Goal: Transaction & Acquisition: Purchase product/service

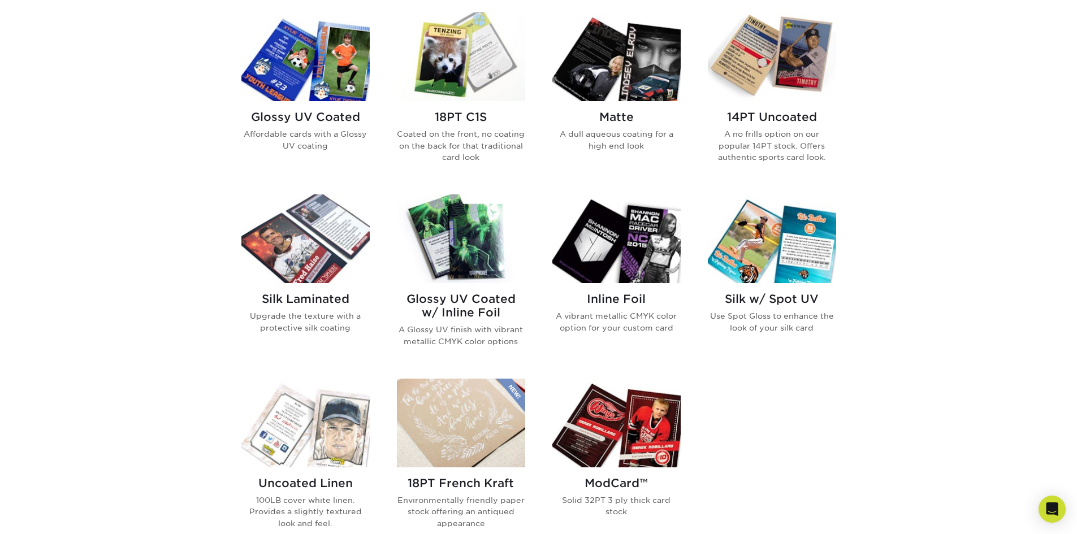
scroll to position [565, 0]
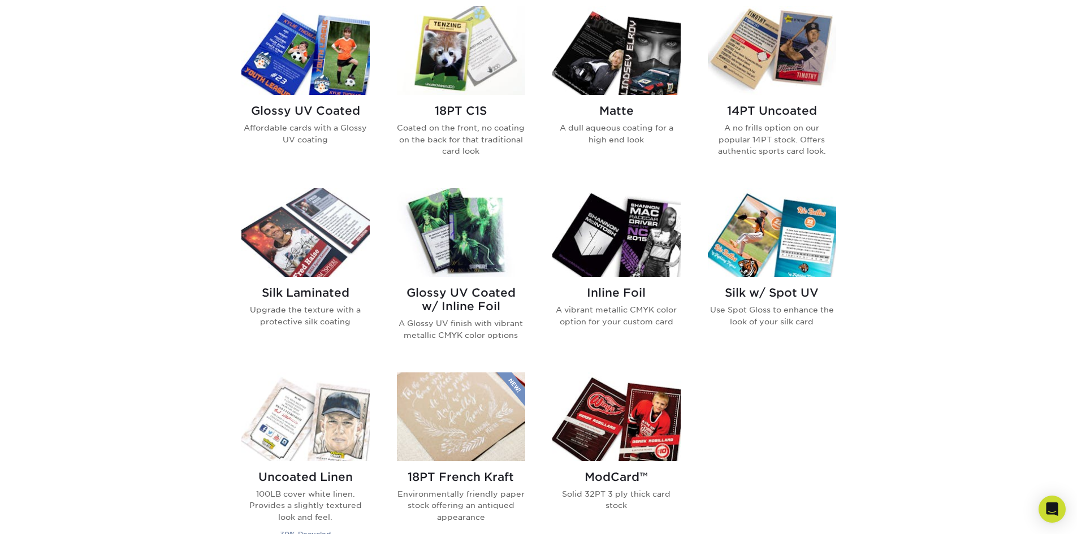
click at [798, 63] on img at bounding box center [772, 50] width 128 height 89
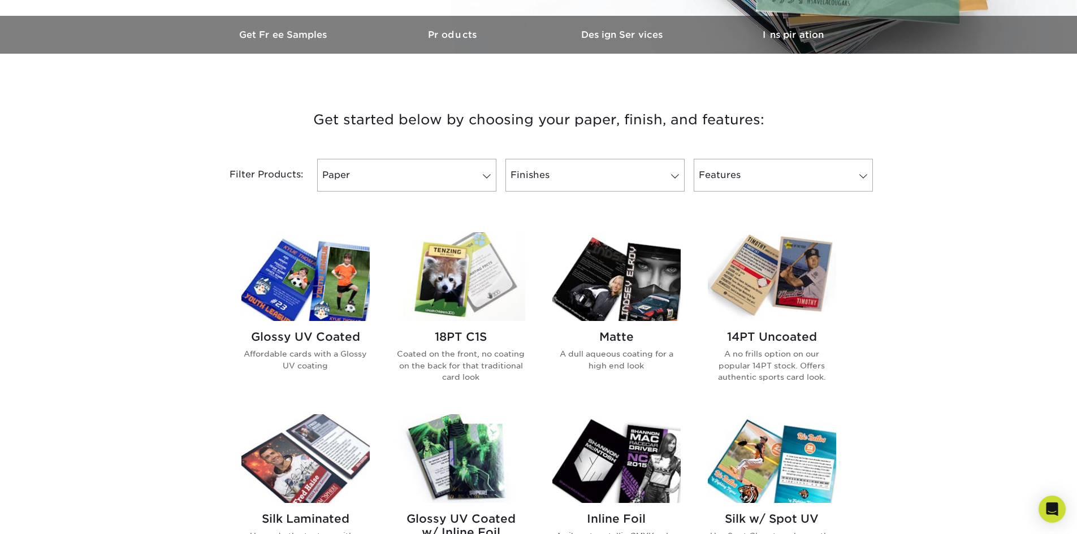
click at [768, 267] on img at bounding box center [772, 276] width 128 height 89
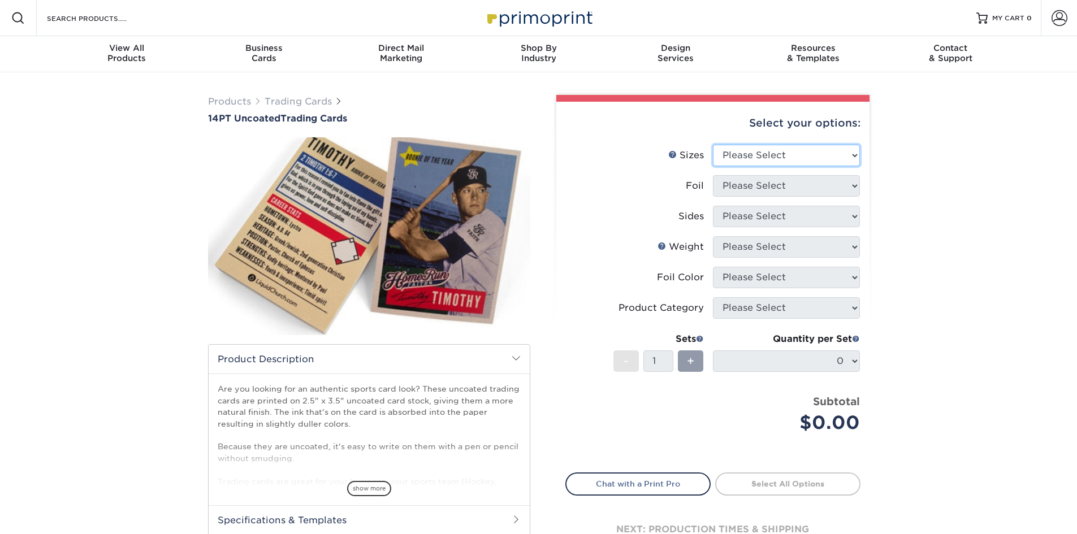
click at [787, 150] on select "Please Select 2.5" x 3.5"" at bounding box center [786, 155] width 147 height 21
select select "2.50x3.50"
click at [713, 145] on select "Please Select 2.5" x 3.5"" at bounding box center [786, 155] width 147 height 21
click at [767, 184] on select "Please Select Yes No" at bounding box center [786, 185] width 147 height 21
select select "0"
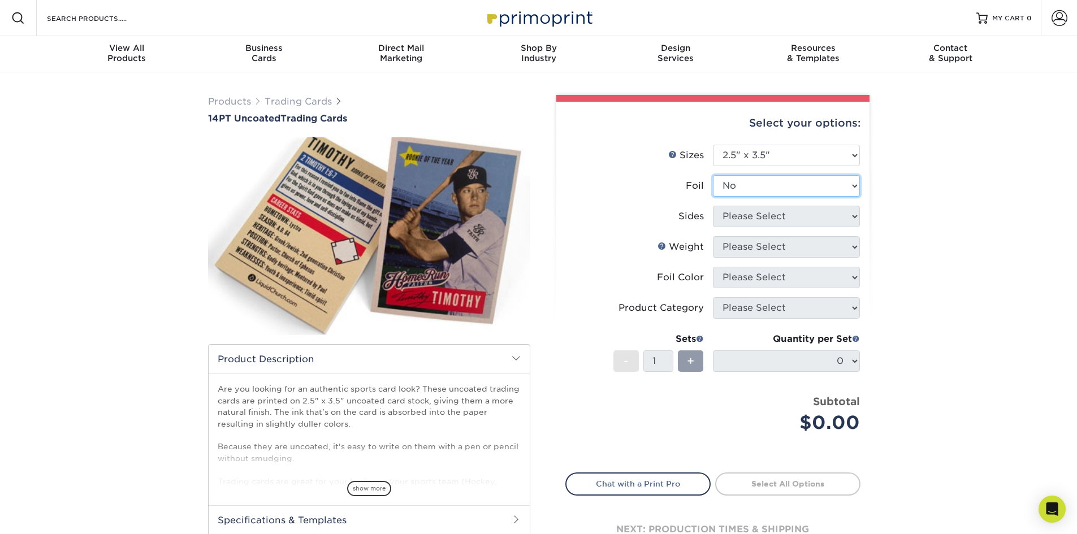
click at [713, 175] on select "Please Select Yes No" at bounding box center [786, 185] width 147 height 21
click at [747, 216] on select "Please Select Print Both Sides Print Front Only" at bounding box center [786, 216] width 147 height 21
select select "13abbda7-1d64-4f25-8bb2-c179b224825d"
click at [713, 206] on select "Please Select Print Both Sides Print Front Only" at bounding box center [786, 216] width 147 height 21
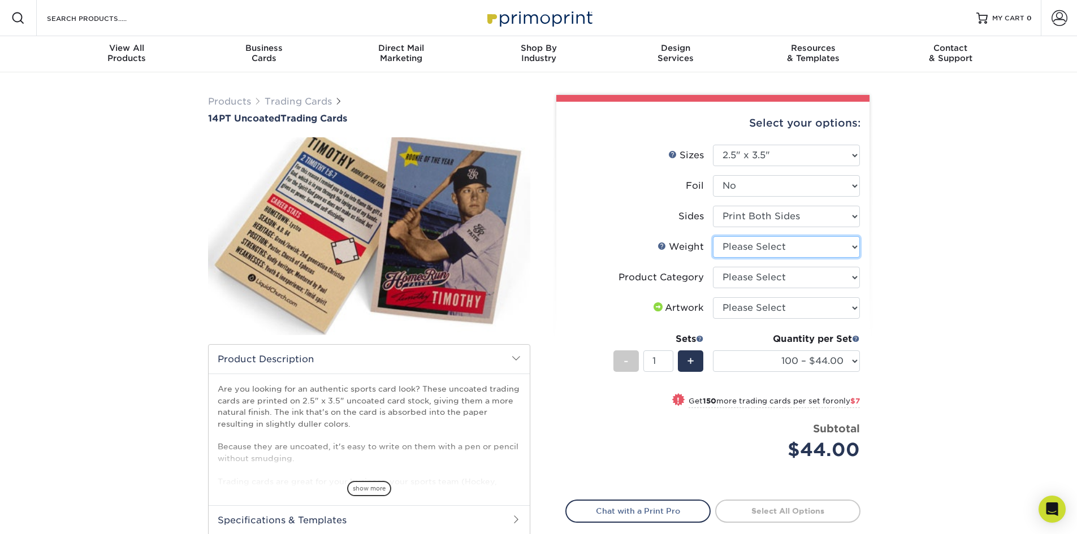
click at [776, 253] on select "Please Select 14PT Uncoated" at bounding box center [786, 246] width 147 height 21
select select "14PT Uncoated"
click at [713, 236] on select "Please Select 14PT Uncoated" at bounding box center [786, 246] width 147 height 21
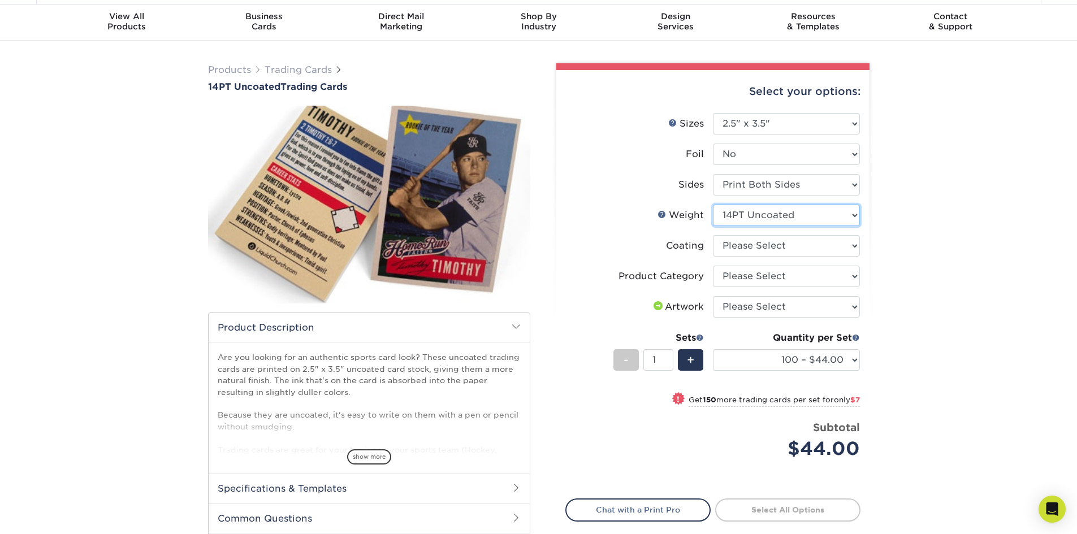
scroll to position [57, 0]
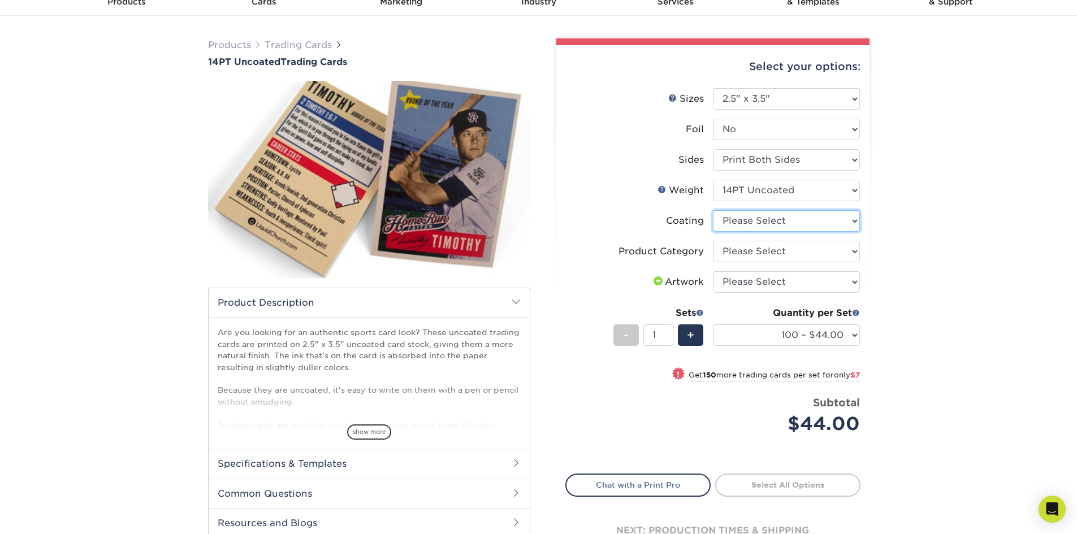
click at [782, 220] on select at bounding box center [786, 220] width 147 height 21
select select "3e7618de-abca-4bda-9f97-8b9129e913d8"
click at [713, 210] on select at bounding box center [786, 220] width 147 height 21
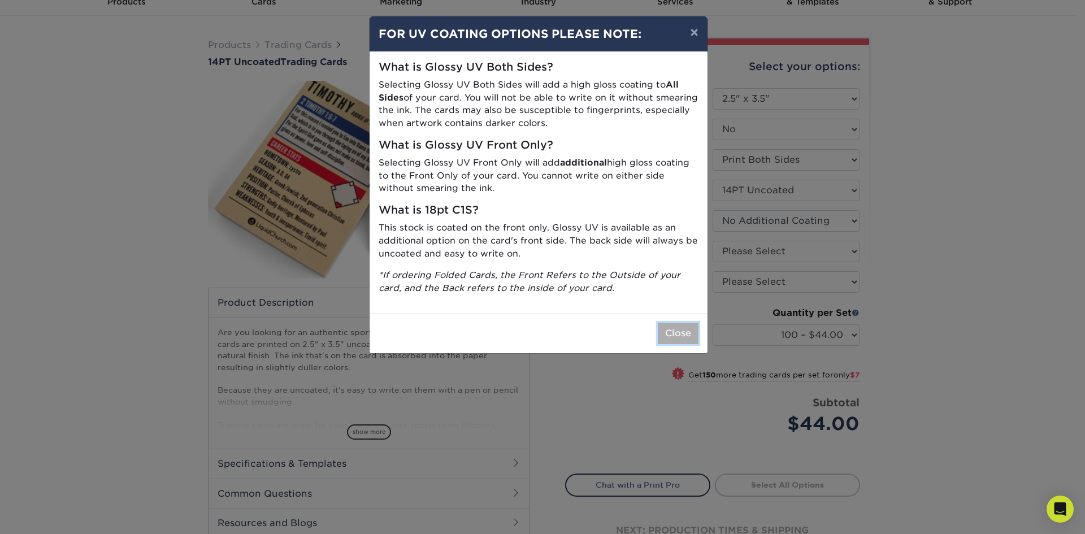
click at [674, 337] on button "Close" at bounding box center [678, 333] width 41 height 21
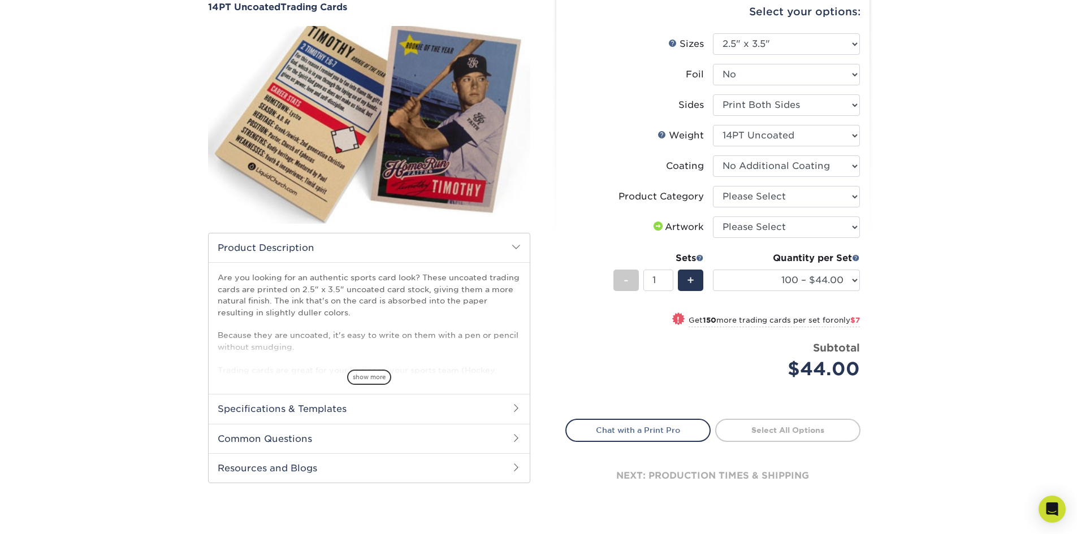
scroll to position [113, 0]
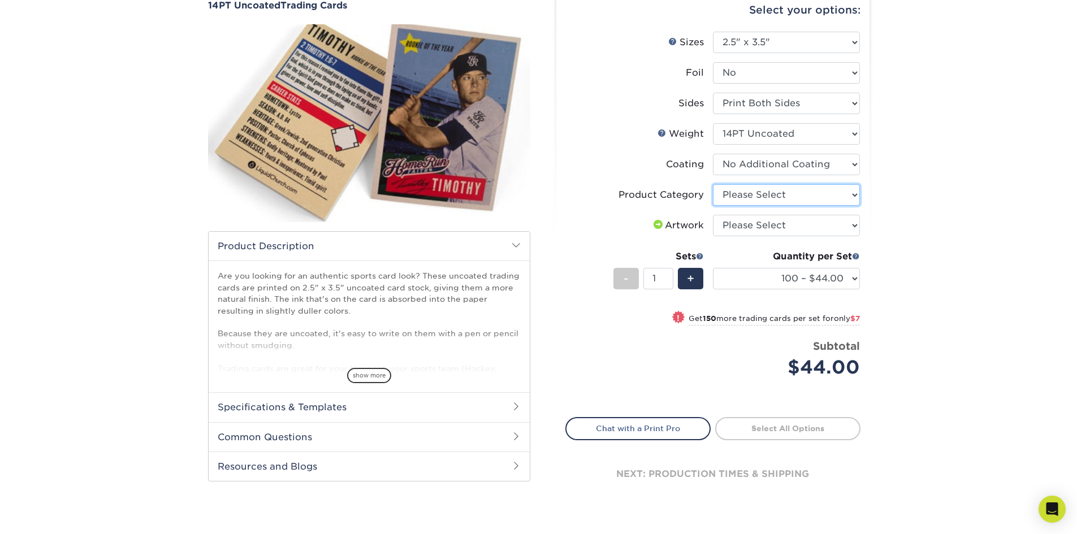
click at [782, 200] on select "Please Select Trading Cards" at bounding box center [786, 194] width 147 height 21
select select "c2f9bce9-36c2-409d-b101-c29d9d031e18"
click at [713, 184] on select "Please Select Trading Cards" at bounding box center [786, 194] width 147 height 21
click at [804, 222] on select "Please Select I will upload files I need a design - $100" at bounding box center [786, 225] width 147 height 21
select select "upload"
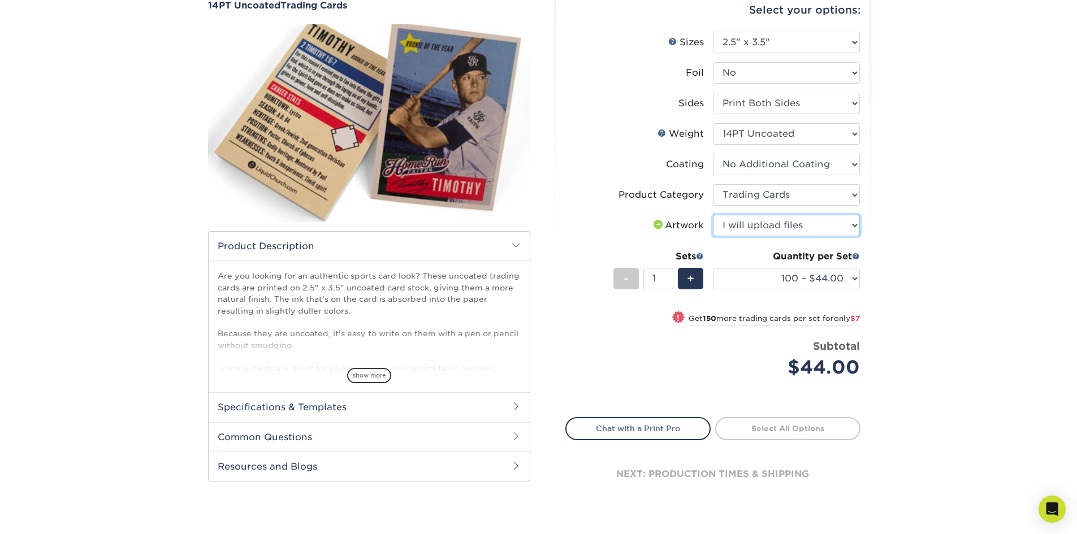
click at [713, 215] on select "Please Select I will upload files I need a design - $100" at bounding box center [786, 225] width 147 height 21
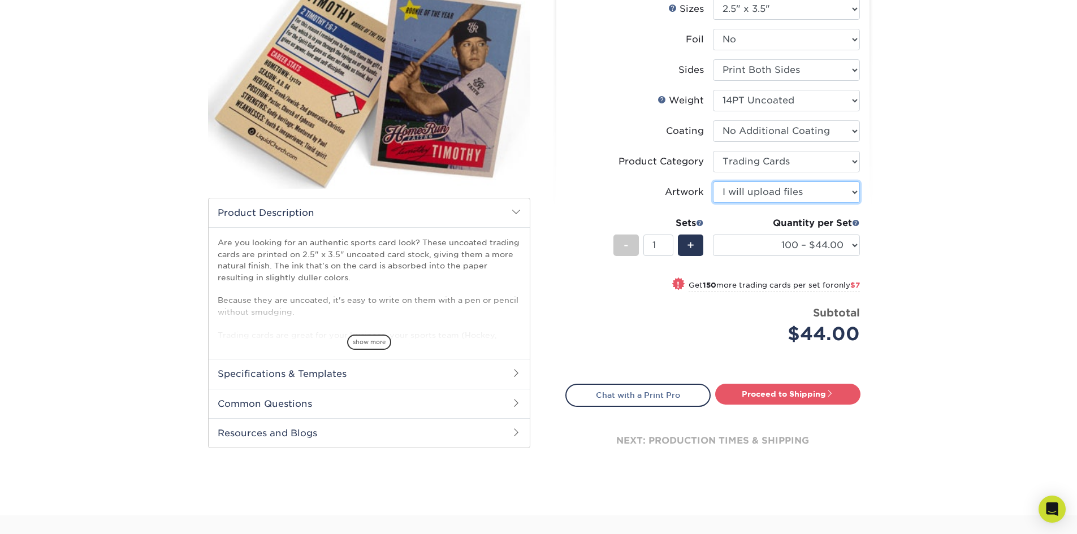
scroll to position [170, 0]
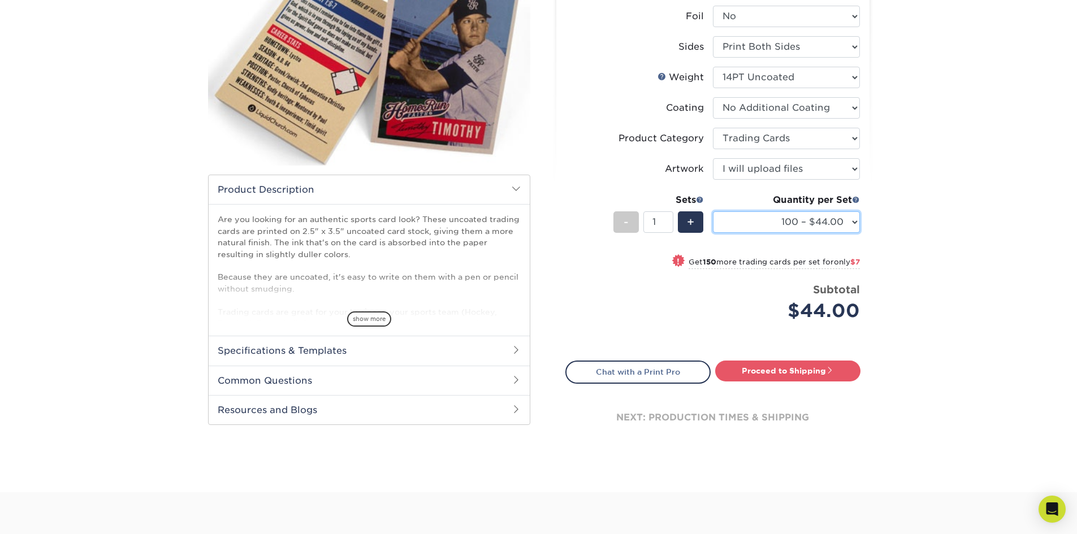
click at [854, 221] on select "100 – $44.00 250 – $51.00 500 – $54.00 1000 – $78.00 2500 – $148.00 5000 – $198…" at bounding box center [786, 221] width 147 height 21
click at [713, 211] on select "100 – $44.00 250 – $51.00 500 – $54.00 1000 – $78.00 2500 – $148.00 5000 – $198…" at bounding box center [786, 221] width 147 height 21
click at [852, 219] on select "100 – $44.00 250 – $51.00 500 – $54.00 1000 – $78.00 2500 – $148.00 5000 – $198…" at bounding box center [786, 221] width 147 height 21
click at [713, 211] on select "100 – $44.00 250 – $51.00 500 – $54.00 1000 – $78.00 2500 – $148.00 5000 – $198…" at bounding box center [786, 221] width 147 height 21
click at [856, 224] on select "100 – $44.00 250 – $51.00 500 – $54.00 1000 – $78.00 2500 – $148.00 5000 – $198…" at bounding box center [786, 221] width 147 height 21
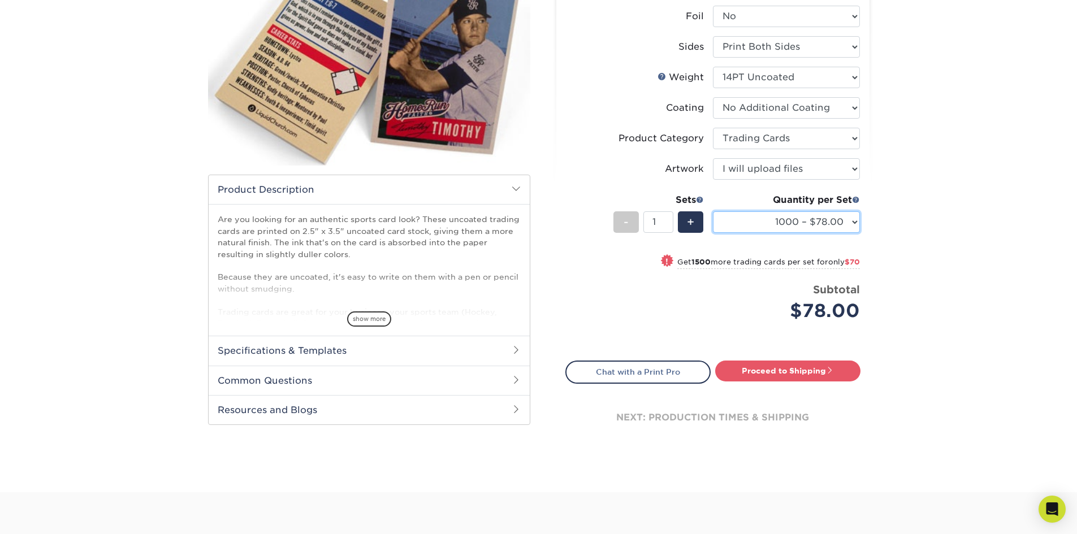
select select "5000 – $198.00"
click at [713, 211] on select "100 – $44.00 250 – $51.00 500 – $54.00 1000 – $78.00 2500 – $148.00 5000 – $198…" at bounding box center [786, 221] width 147 height 21
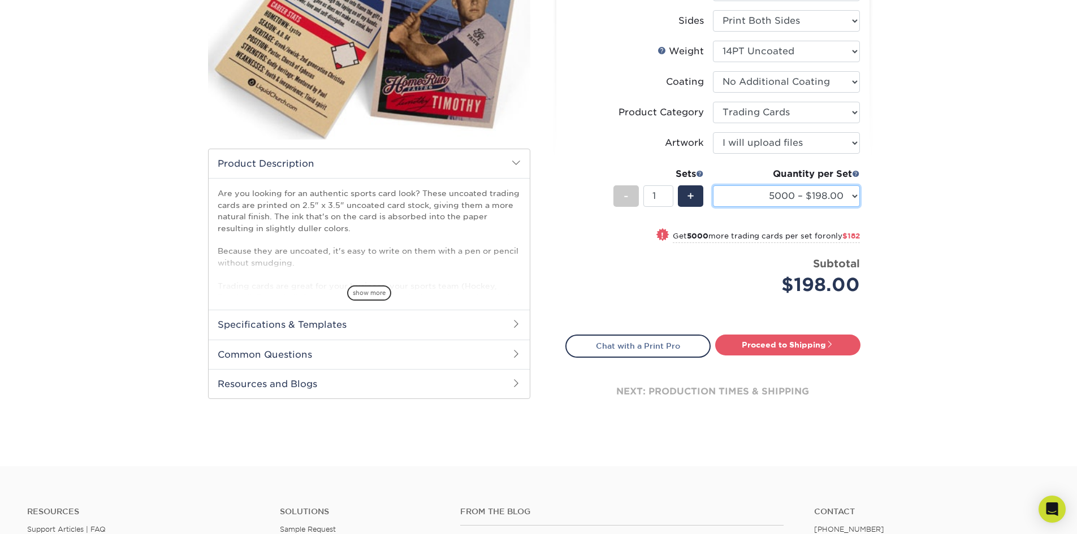
scroll to position [226, 0]
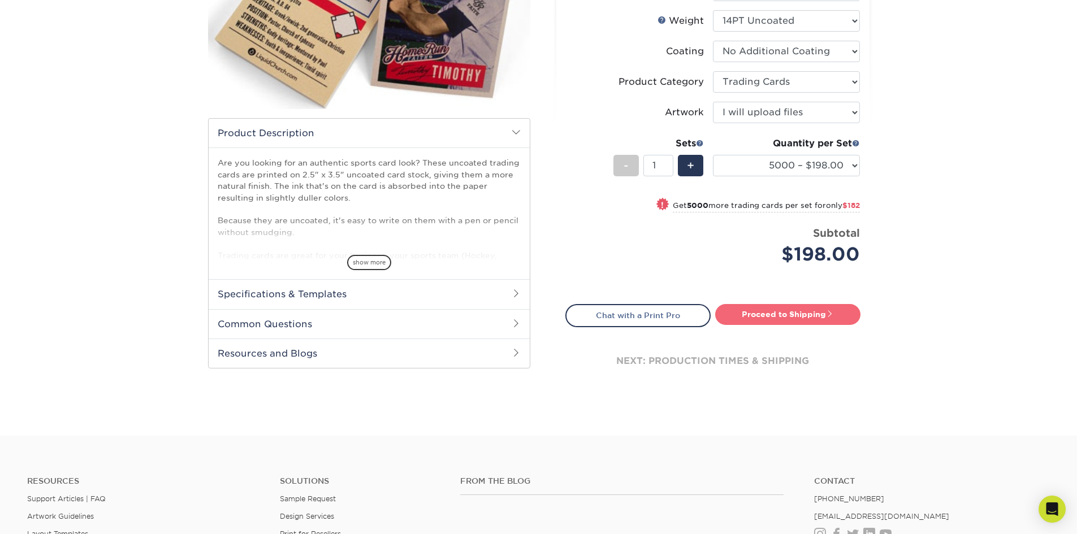
click at [782, 314] on link "Proceed to Shipping" at bounding box center [787, 314] width 145 height 20
type input "Set 1"
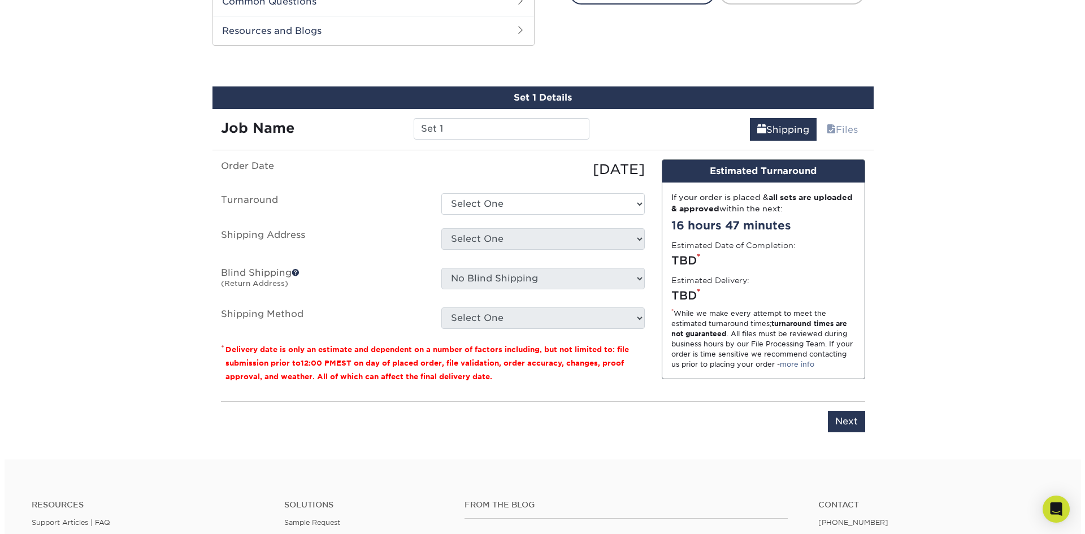
scroll to position [561, 0]
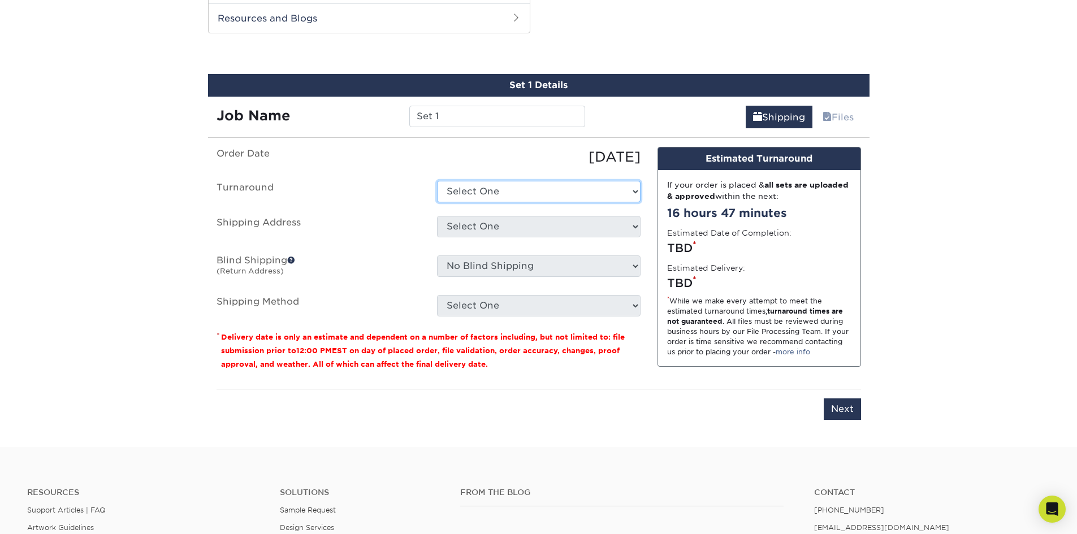
click at [511, 191] on select "Select One 2-4 Business Days 2 Day Next Business Day" at bounding box center [538, 191] width 203 height 21
select select "63e40535-b5af-45f4-a4a0-d3488ac005cf"
click at [437, 181] on select "Select One 2-4 Business Days 2 Day Next Business Day" at bounding box center [538, 191] width 203 height 21
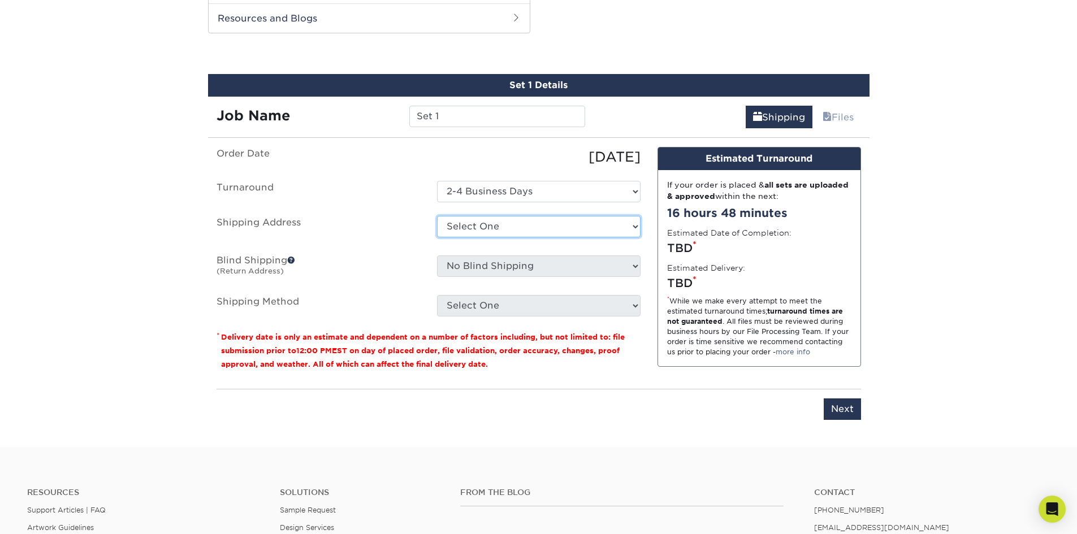
click at [526, 223] on select "Select One + Add New Address - Login" at bounding box center [538, 226] width 203 height 21
select select "newaddress"
click at [437, 216] on select "Select One + Add New Address - Login" at bounding box center [538, 226] width 203 height 21
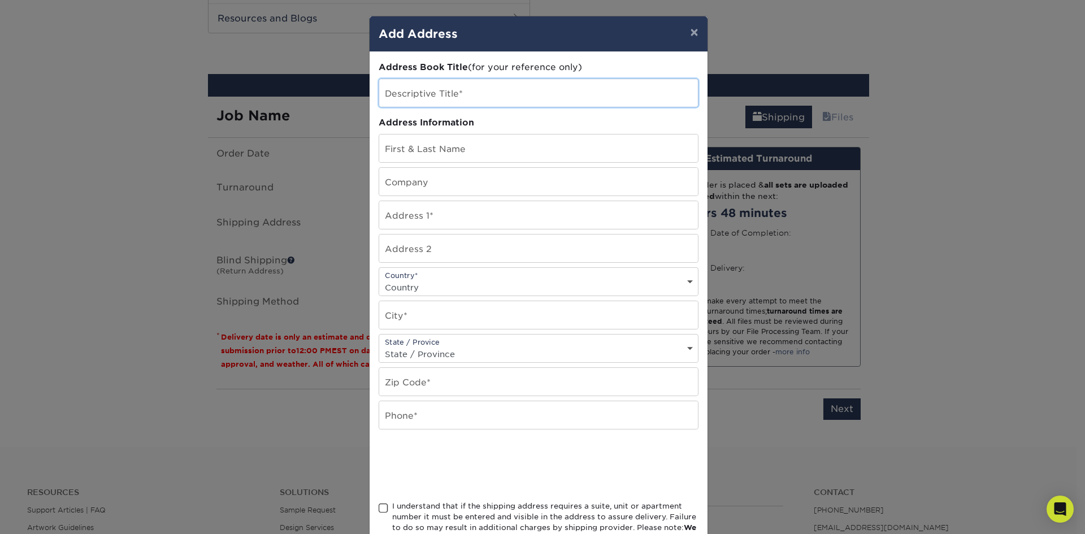
click at [482, 94] on input "text" at bounding box center [538, 93] width 319 height 28
click at [464, 156] on input "text" at bounding box center [538, 149] width 319 height 28
type input "[PERSON_NAME]"
type input "Pop Thrash"
type input "1891 Anns Rd"
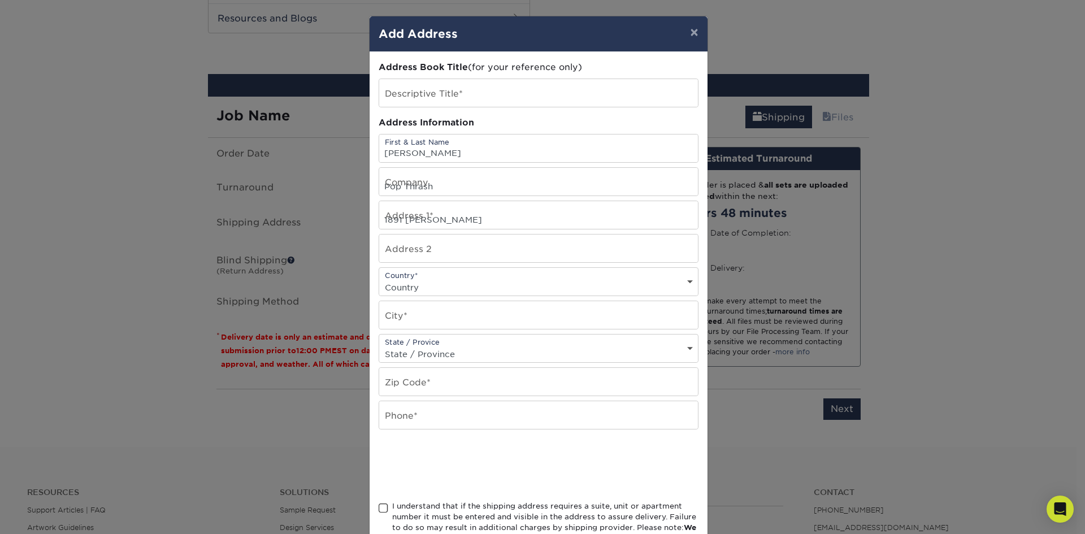
select select "US"
type input "PAHRUMP"
select select "NV"
type input "89048"
type input "7757515151"
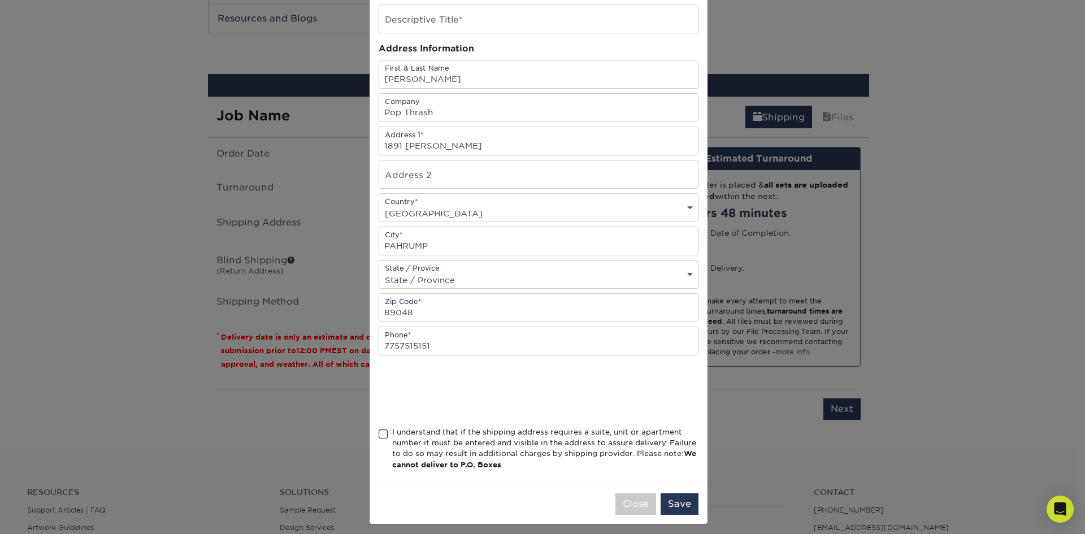
scroll to position [80, 0]
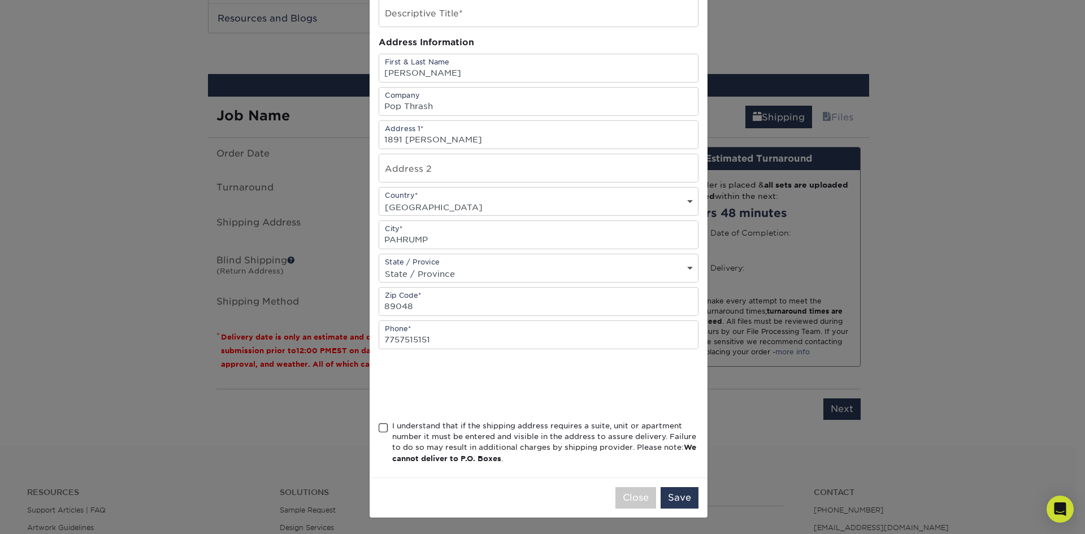
click at [370, 425] on div "Address Book Title (for your reference only) Descriptive Title* Address Informa…" at bounding box center [539, 225] width 338 height 506
click at [379, 427] on span at bounding box center [384, 428] width 10 height 11
click at [0, 0] on input "I understand that if the shipping address requires a suite, unit or apartment n…" at bounding box center [0, 0] width 0 height 0
click at [678, 499] on button "Save" at bounding box center [680, 497] width 38 height 21
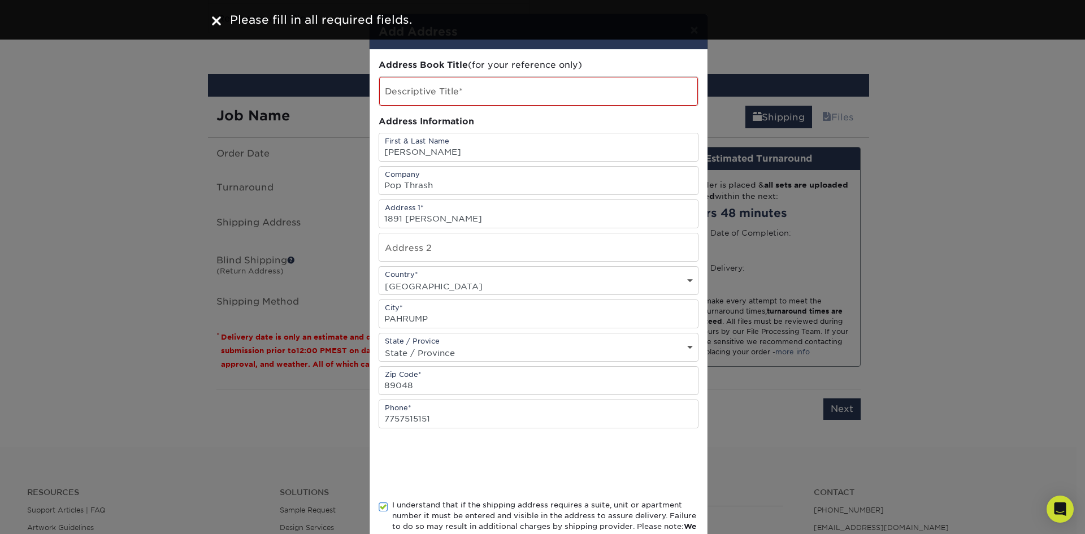
scroll to position [0, 0]
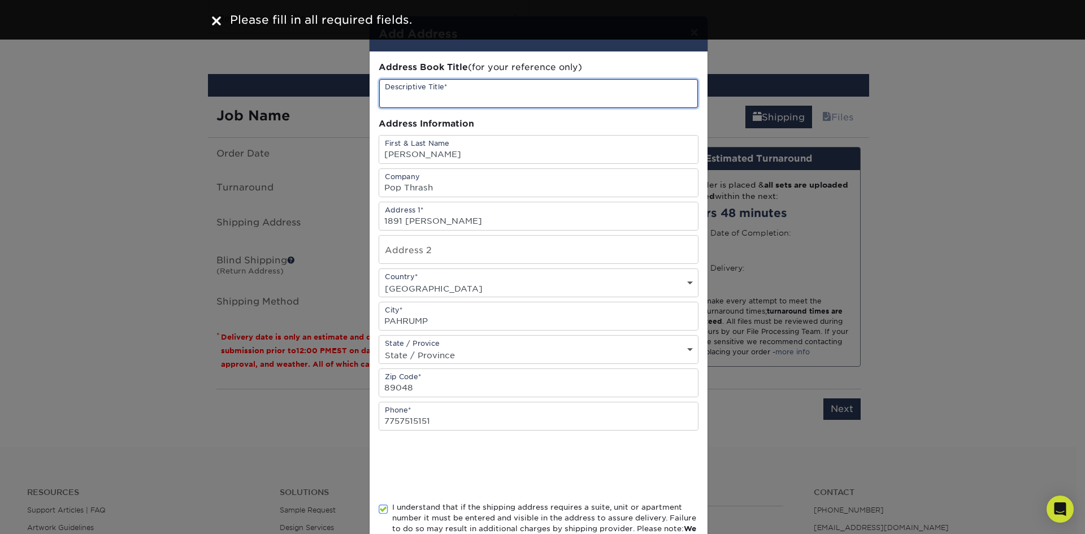
click at [482, 93] on input "text" at bounding box center [538, 93] width 319 height 29
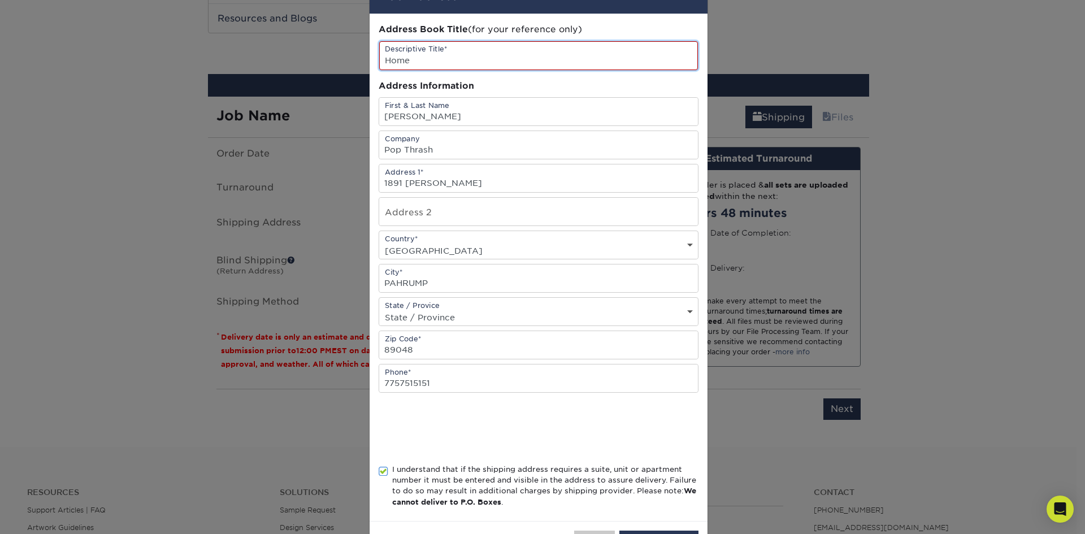
scroll to position [81, 0]
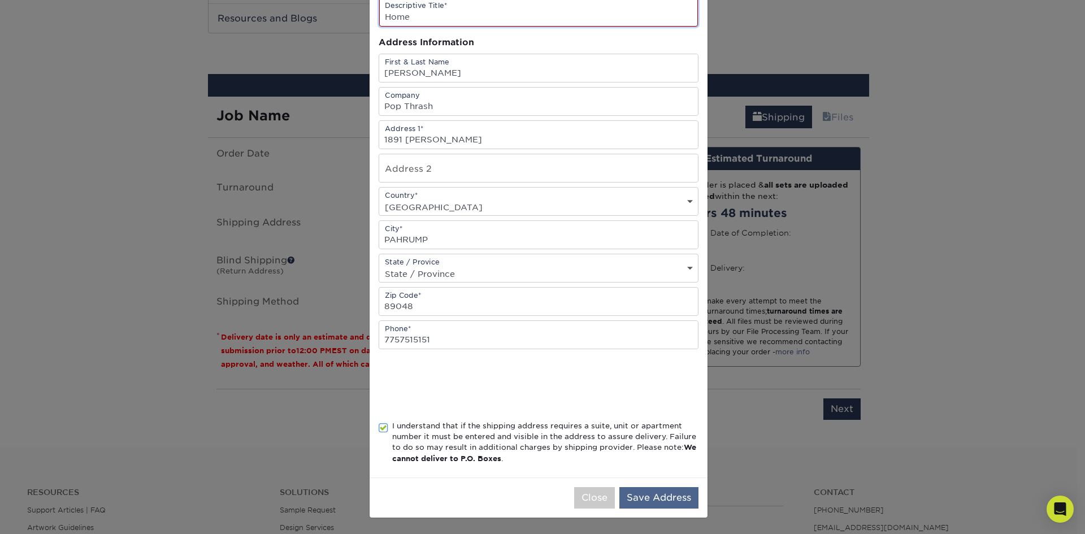
type input "Home"
click at [657, 492] on button "Save Address" at bounding box center [659, 497] width 79 height 21
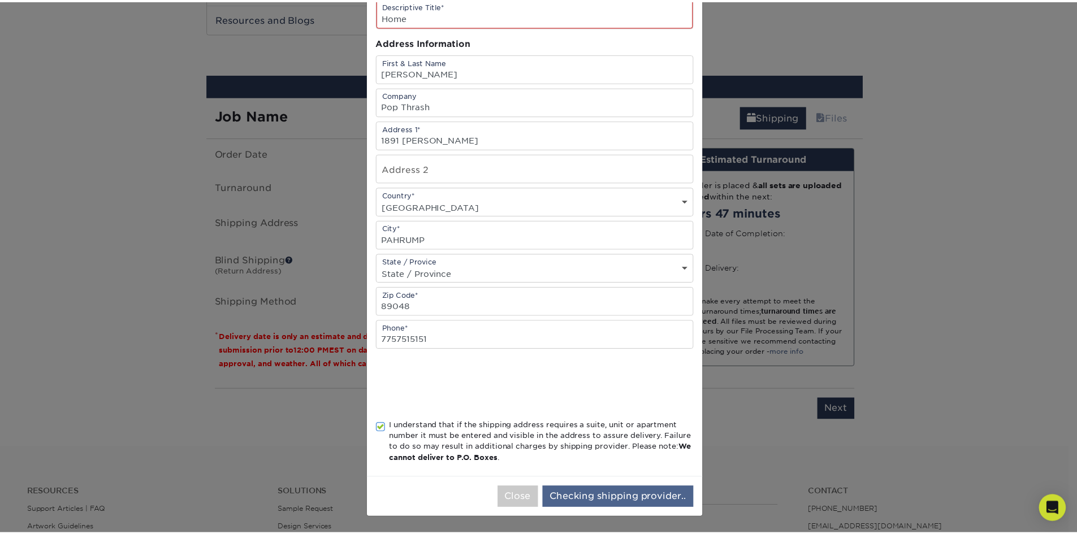
scroll to position [0, 0]
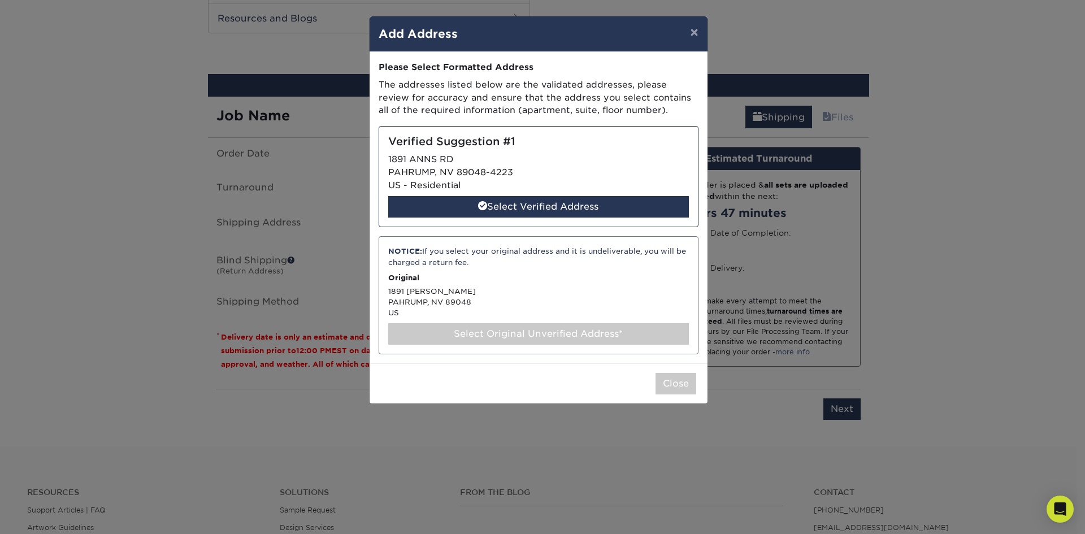
click at [564, 194] on div "Verified Suggestion #1 1891 ANNS RD PAHRUMP, NV 89048-4223 US - Residential Sel…" at bounding box center [539, 176] width 320 height 101
select select "285636"
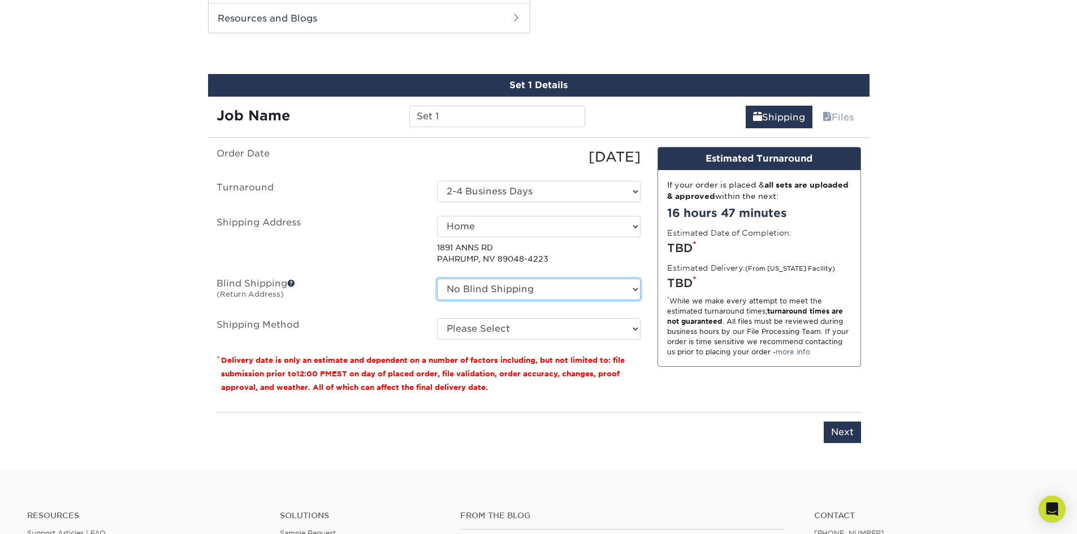
click at [590, 287] on select "No Blind Shipping + Add New Address" at bounding box center [538, 289] width 203 height 21
click at [577, 328] on select "Please Select Ground Shipping (+$39.22) 3 Day Shipping Service (+$54.95) 2 Day …" at bounding box center [538, 328] width 203 height 21
select select "03"
click at [437, 318] on select "Please Select Ground Shipping (+$39.22) 3 Day Shipping Service (+$54.95) 2 Day …" at bounding box center [538, 328] width 203 height 21
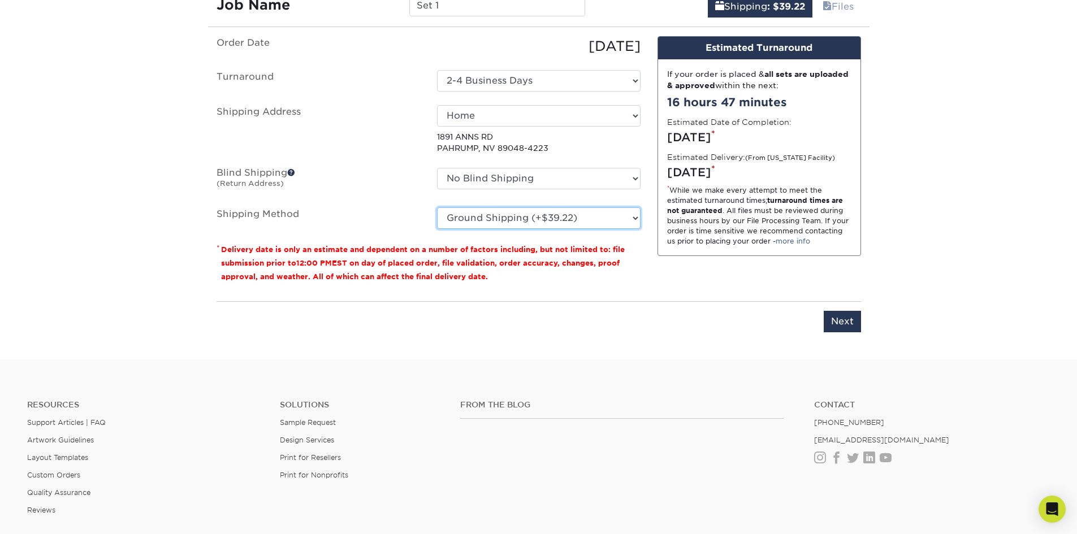
scroll to position [674, 0]
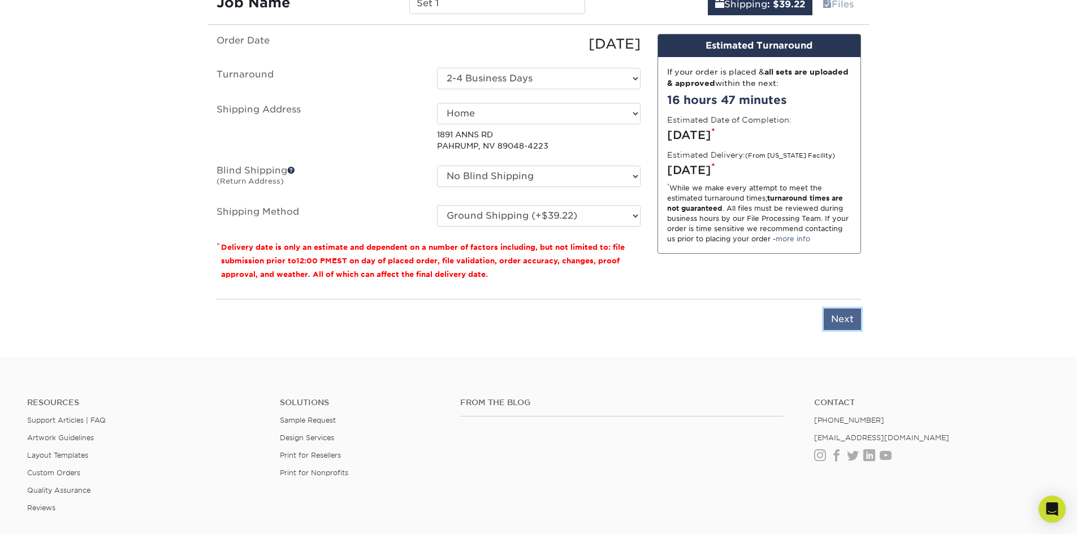
click at [840, 319] on input "Next" at bounding box center [842, 319] width 37 height 21
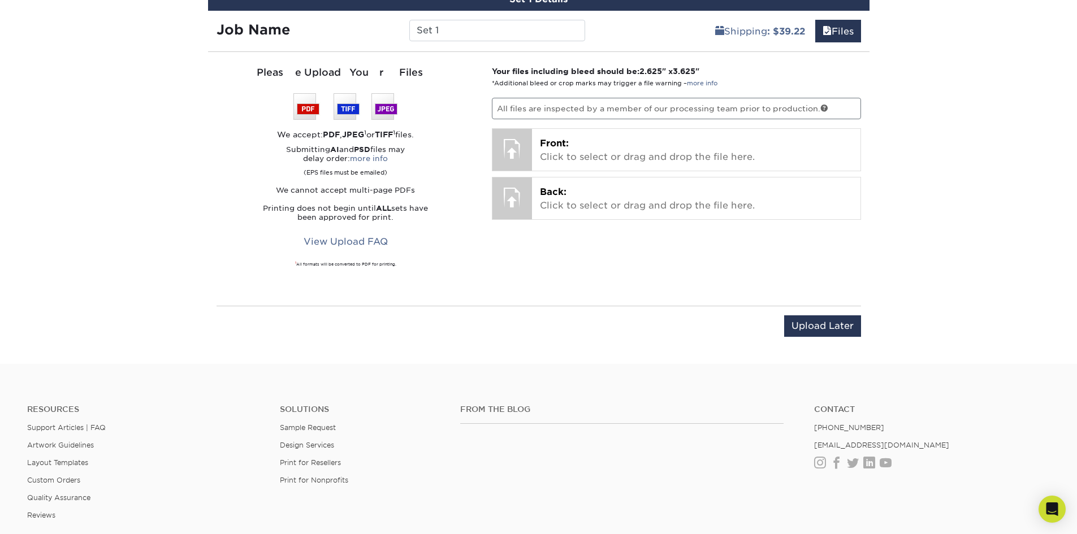
scroll to position [618, 0]
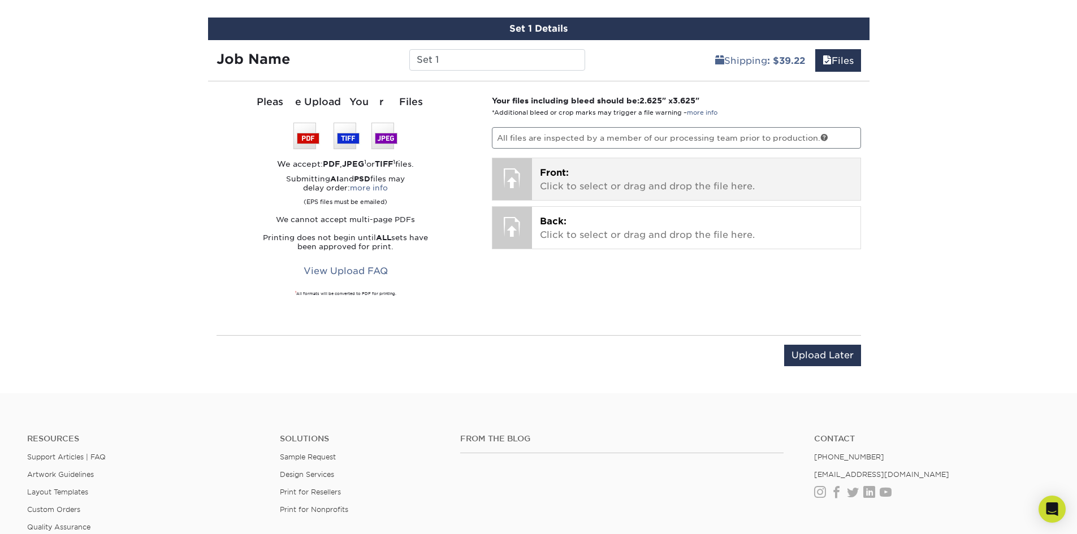
click at [715, 184] on p "Front: Click to select or drag and drop the file here." at bounding box center [696, 179] width 313 height 27
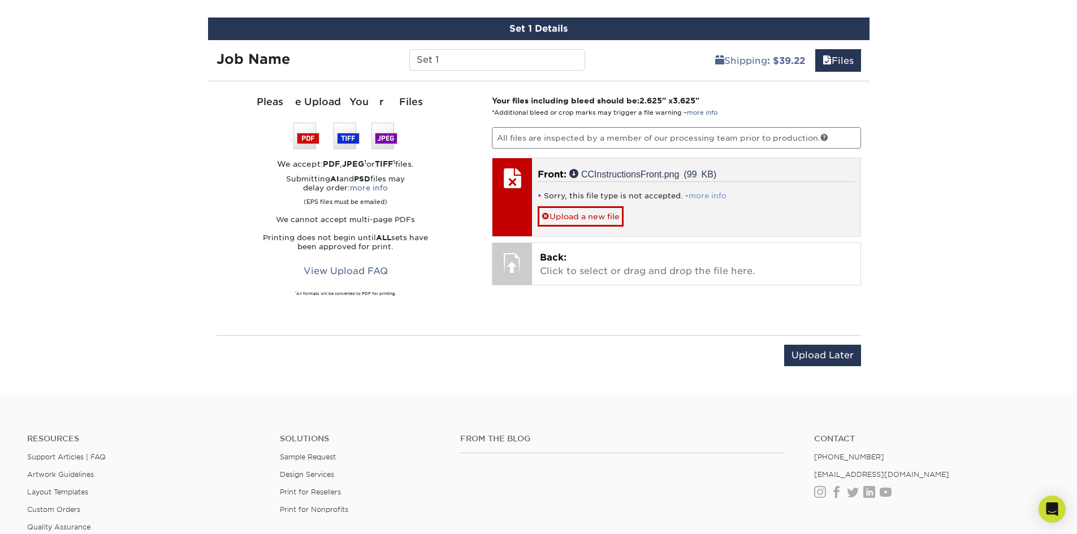
click at [704, 197] on link "more info" at bounding box center [708, 196] width 38 height 8
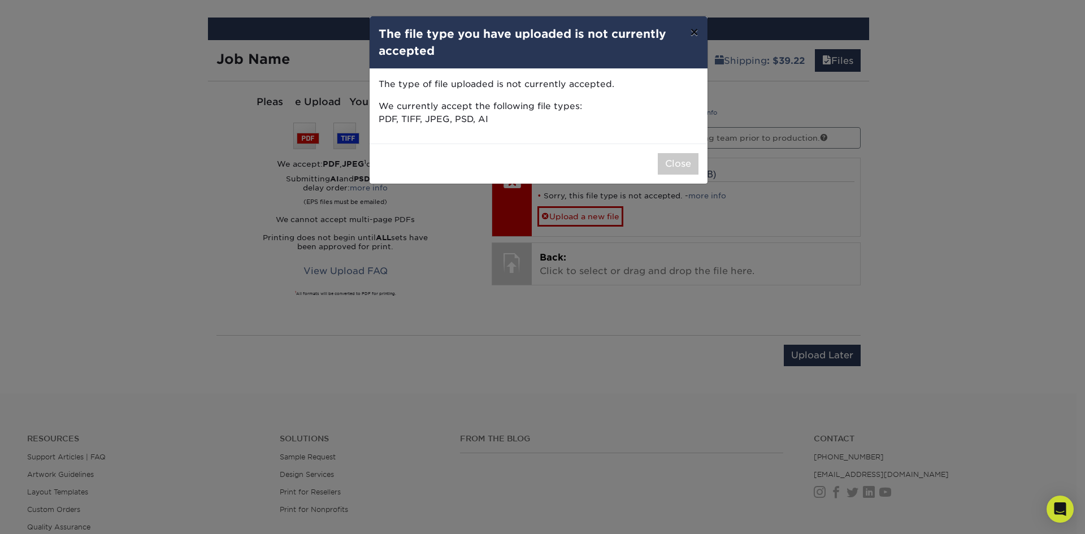
click at [694, 33] on button "×" at bounding box center [694, 32] width 26 height 32
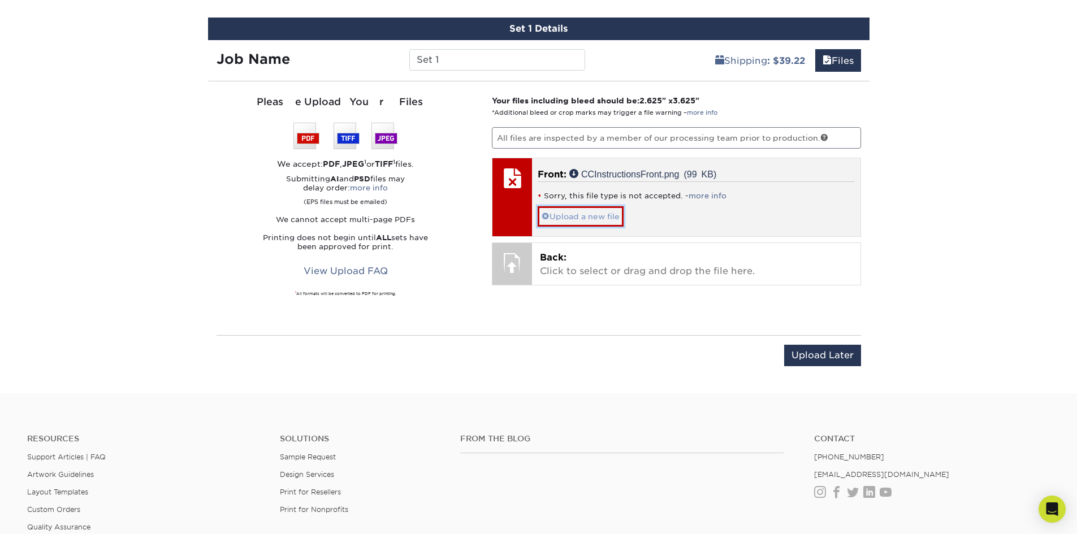
click at [581, 216] on link "Upload a new file" at bounding box center [581, 216] width 86 height 20
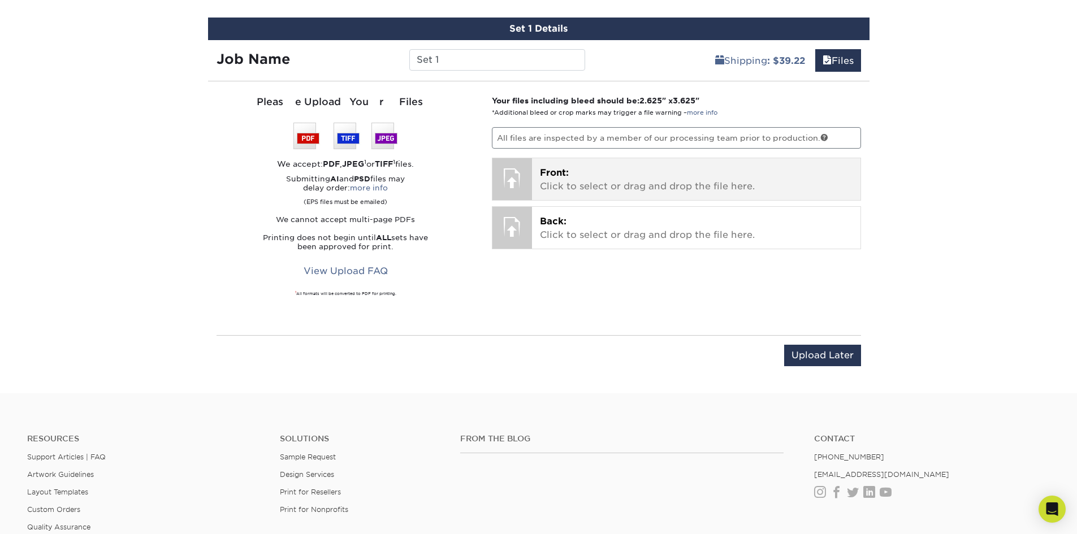
click at [569, 178] on p "Front: Click to select or drag and drop the file here." at bounding box center [696, 179] width 313 height 27
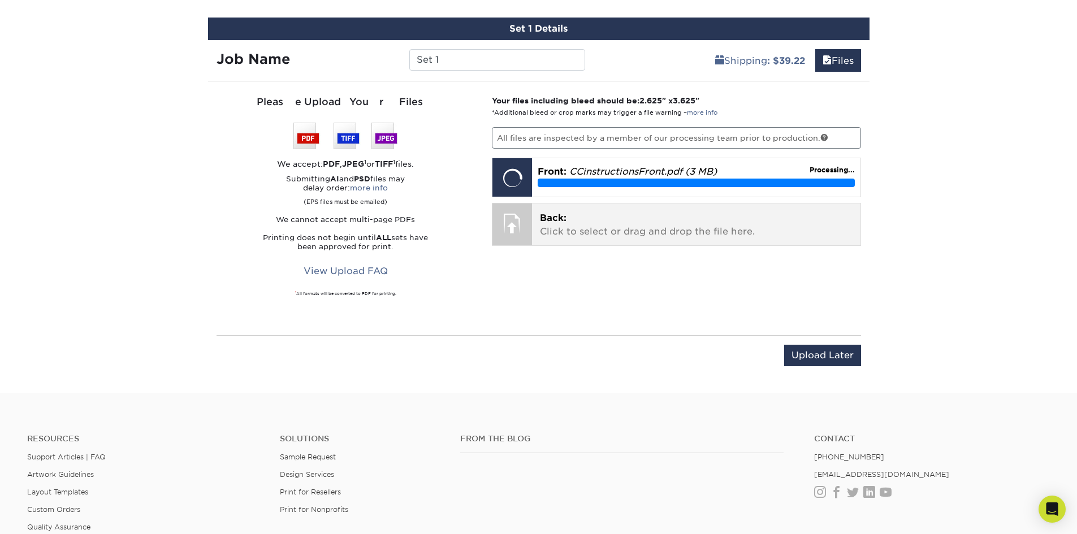
click at [603, 232] on p "Back: Click to select or drag and drop the file here." at bounding box center [696, 224] width 313 height 27
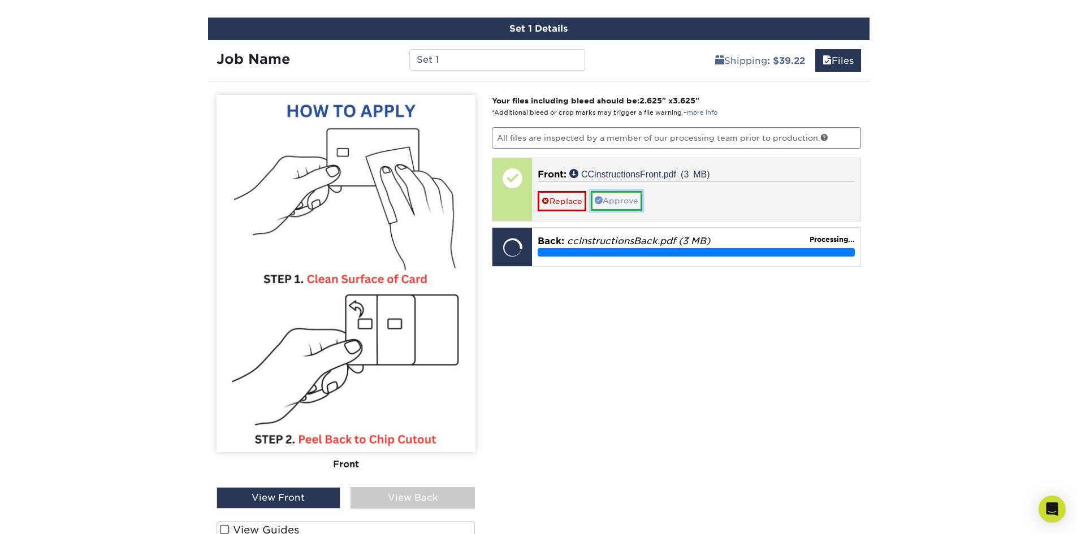
click at [626, 199] on link "Approve" at bounding box center [616, 200] width 51 height 19
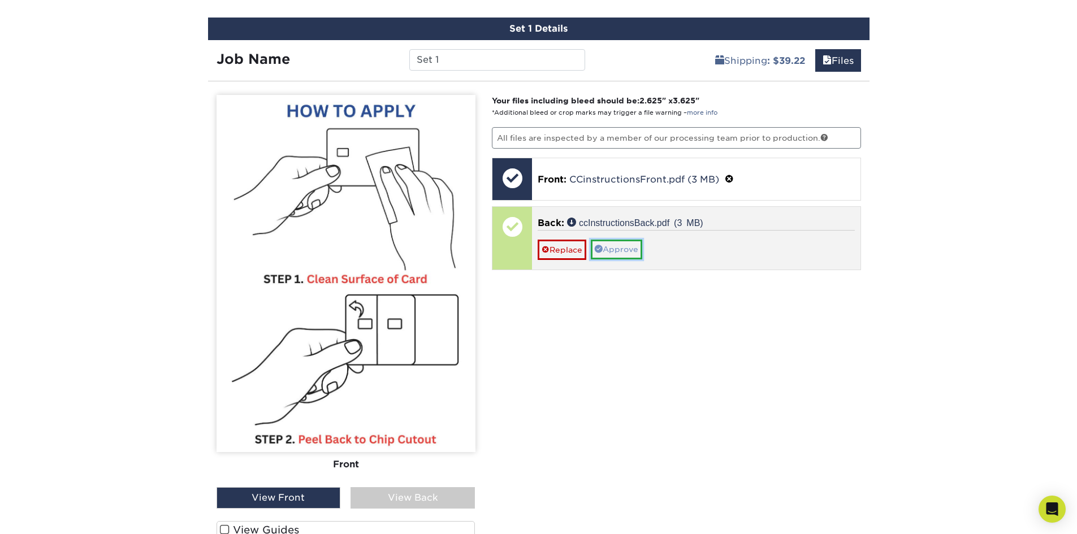
click at [620, 250] on link "Approve" at bounding box center [616, 249] width 51 height 19
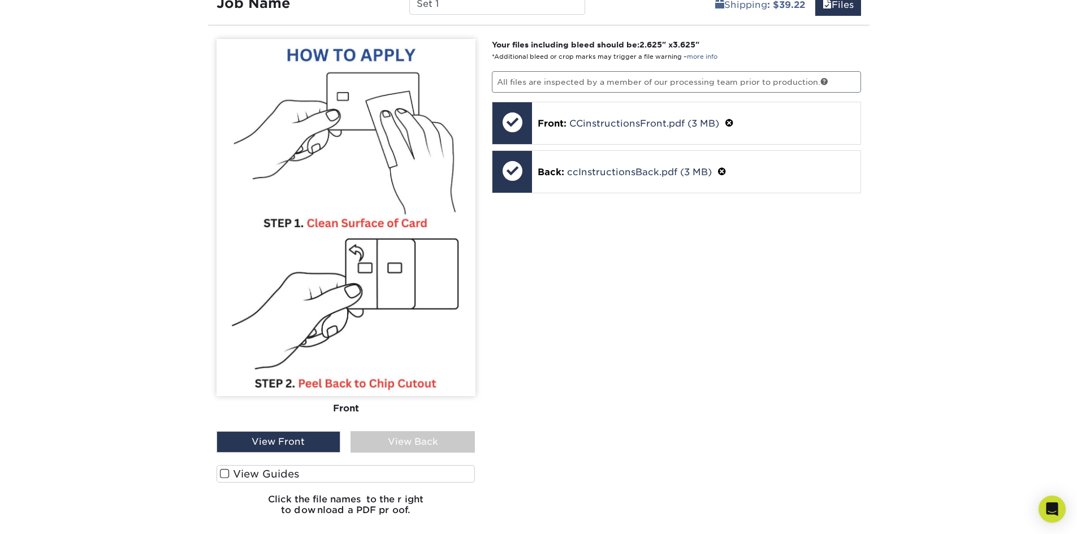
scroll to position [674, 0]
click at [425, 438] on div "View Back" at bounding box center [412, 441] width 124 height 21
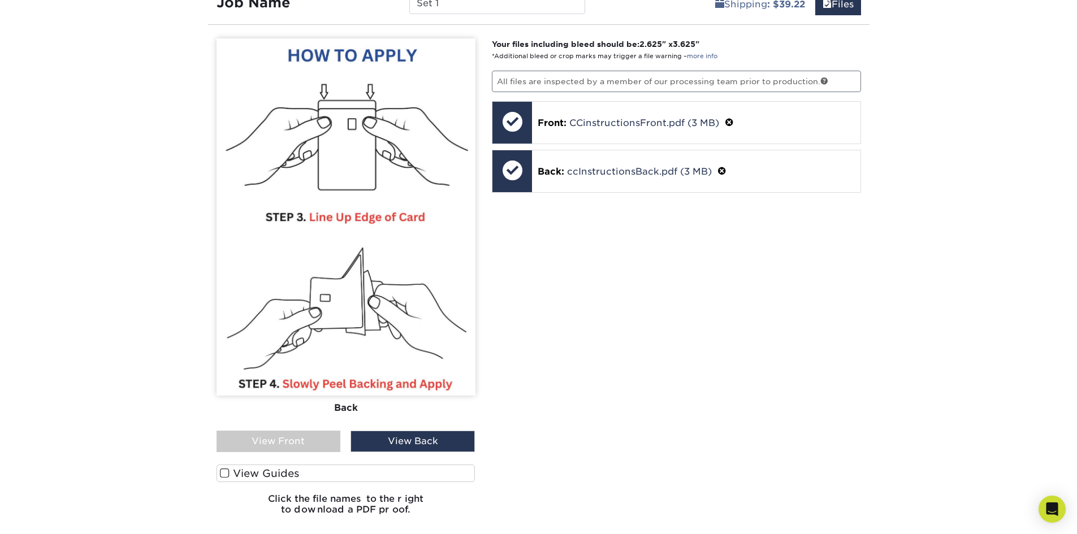
drag, startPoint x: 309, startPoint y: 445, endPoint x: 324, endPoint y: 442, distance: 15.0
click at [309, 444] on div "View Front" at bounding box center [278, 441] width 124 height 21
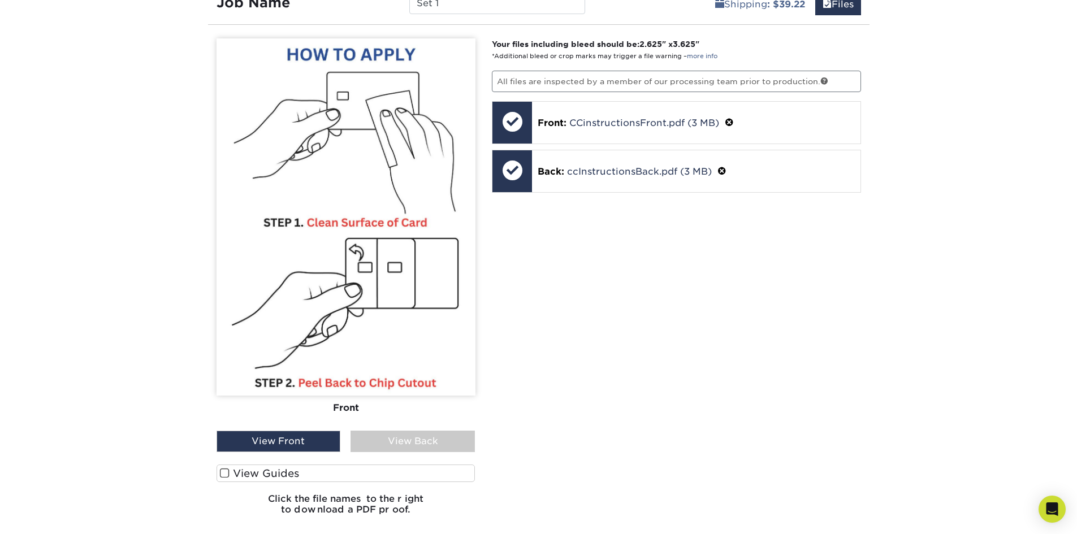
click at [416, 441] on div "View Back" at bounding box center [412, 441] width 124 height 21
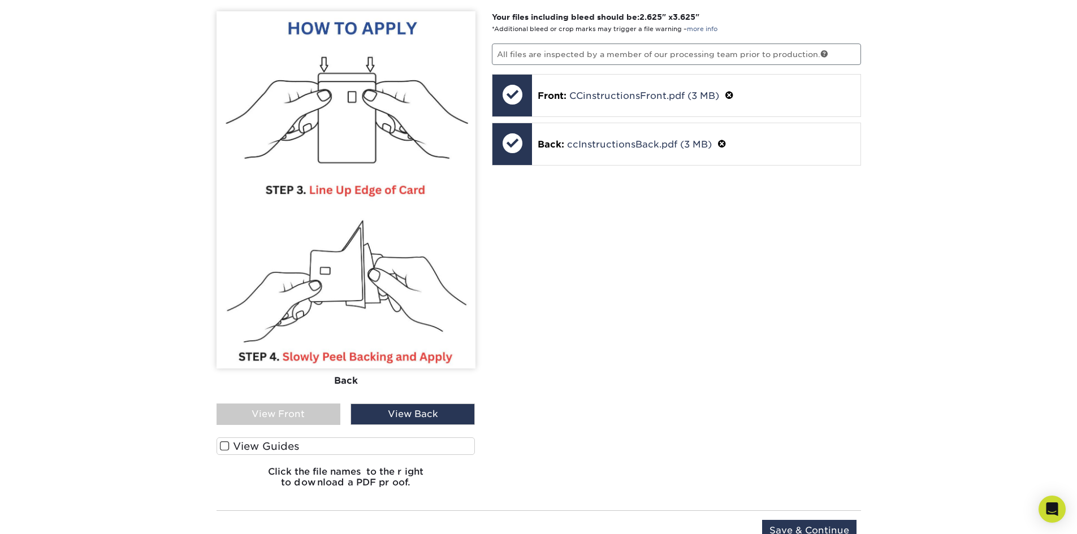
scroll to position [731, 0]
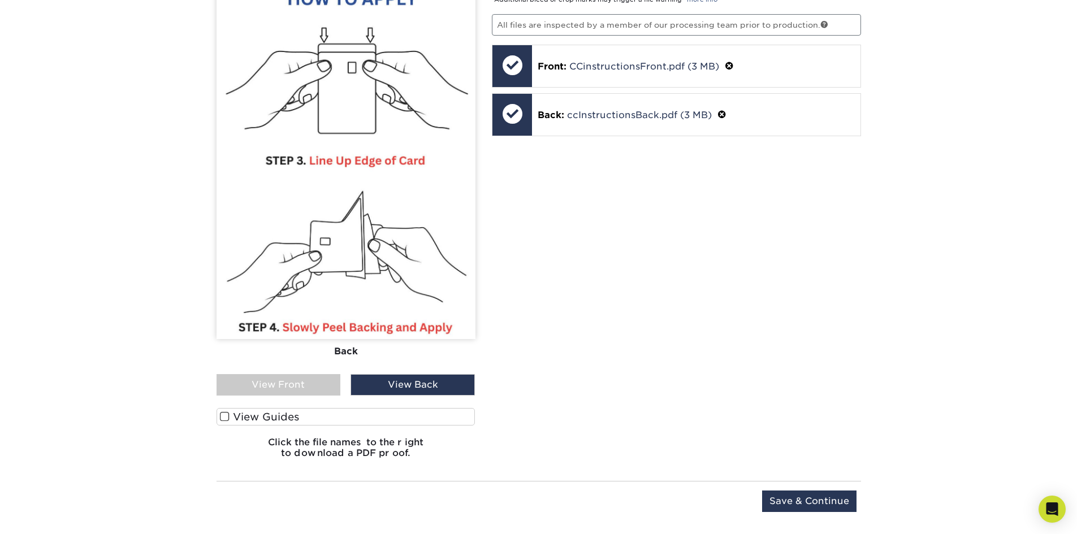
click at [267, 418] on label "View Guides" at bounding box center [345, 417] width 259 height 18
click at [0, 0] on input "View Guides" at bounding box center [0, 0] width 0 height 0
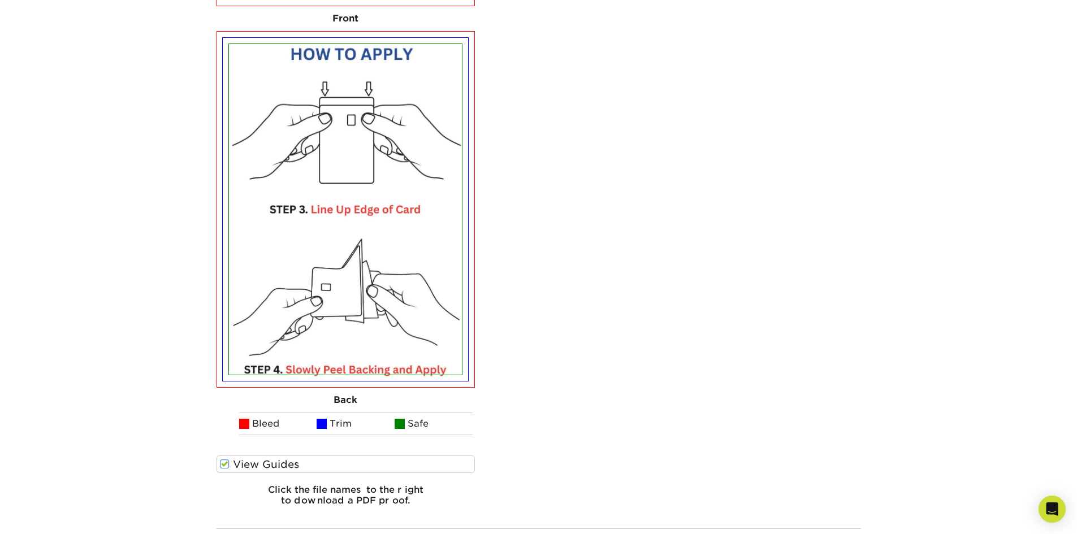
scroll to position [1224, 0]
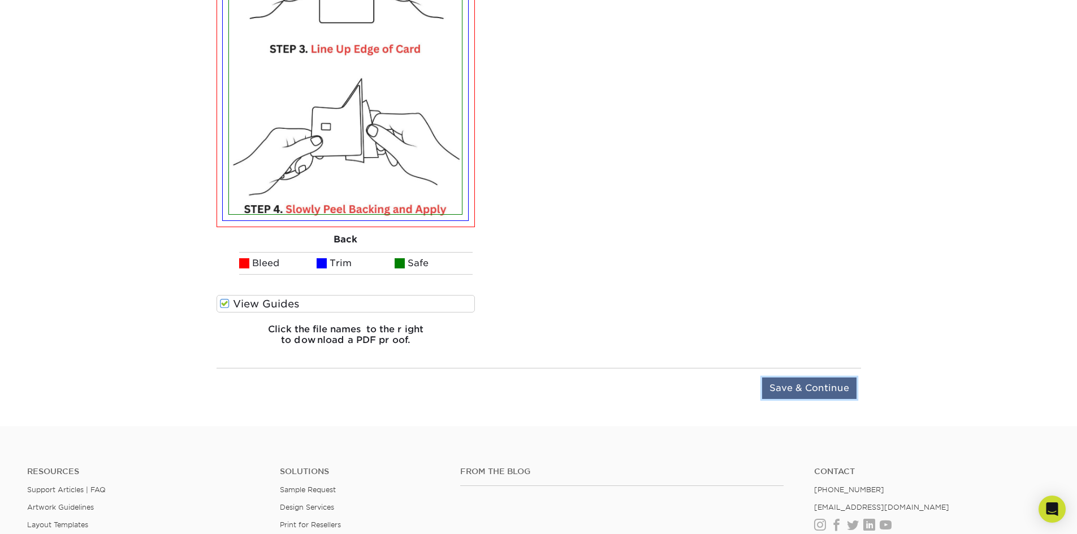
click at [796, 384] on input "Save & Continue" at bounding box center [809, 388] width 94 height 21
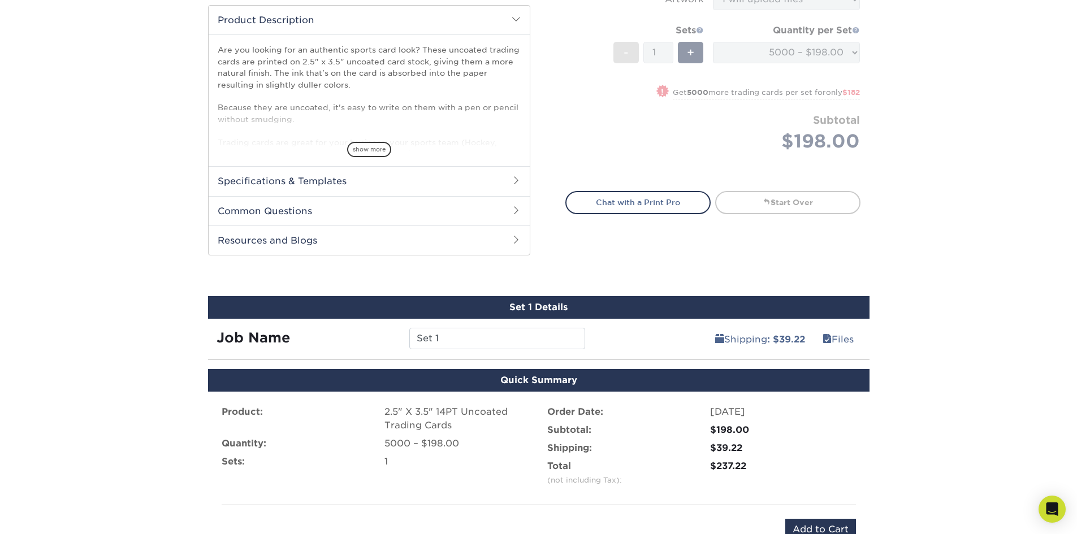
scroll to position [565, 0]
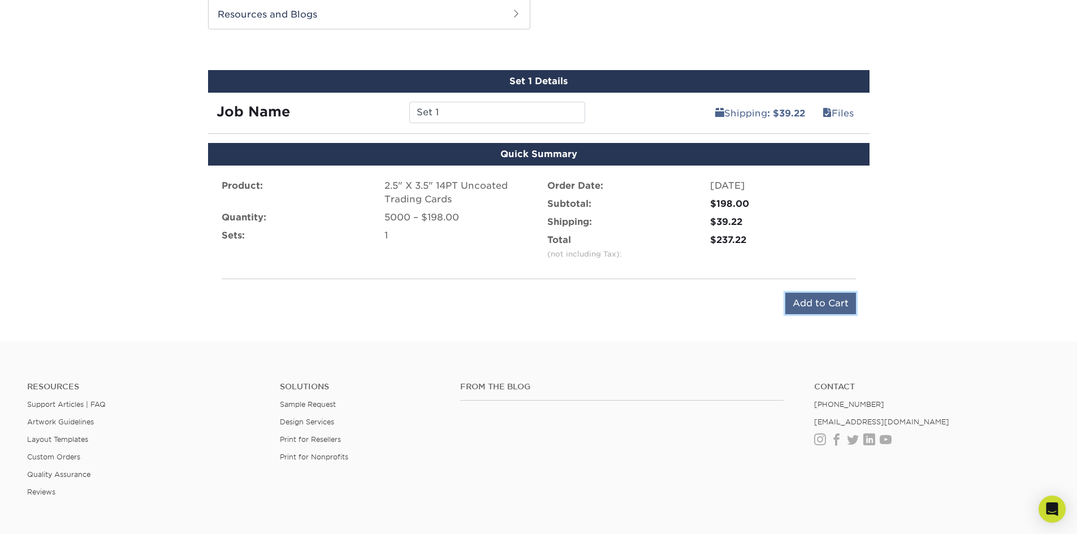
click at [821, 300] on input "Add to Cart" at bounding box center [820, 303] width 71 height 21
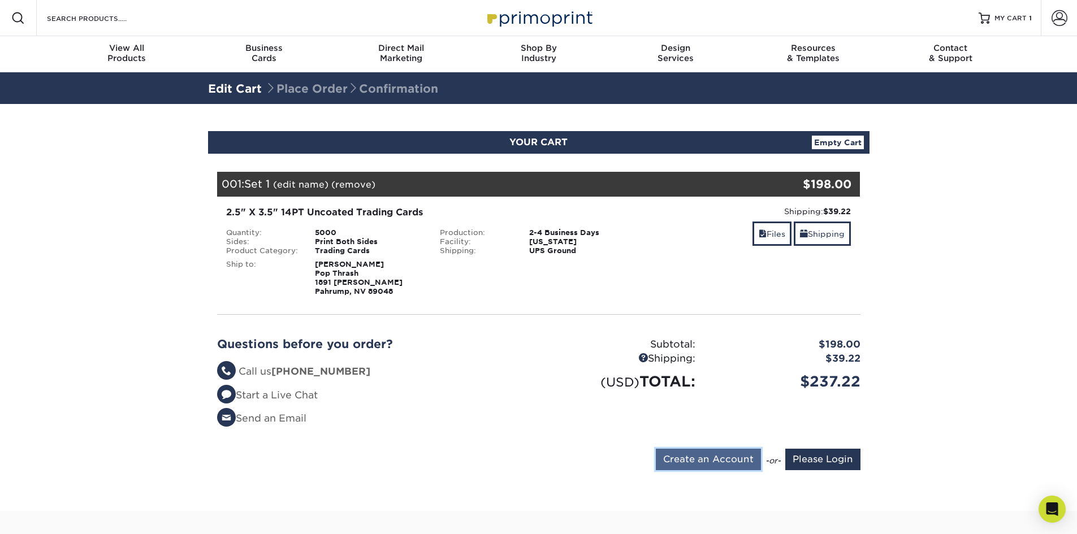
click at [718, 460] on input "Create an Account" at bounding box center [708, 459] width 105 height 21
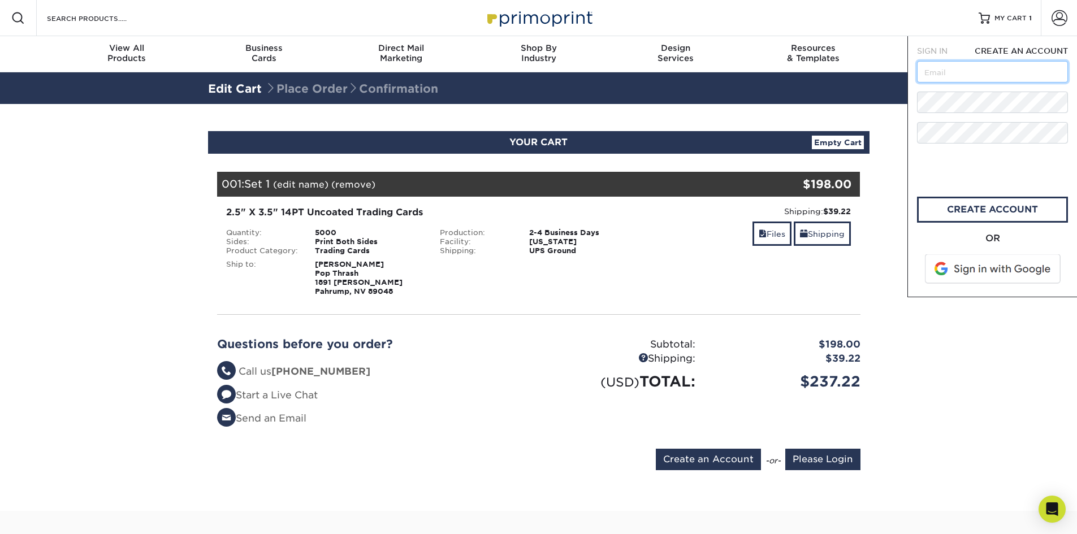
click at [959, 76] on input "text" at bounding box center [992, 71] width 151 height 21
type input "POPthrash@gmail.com"
click at [884, 112] on div "Resources Menu Search Products Account SIGN IN CREATE AN ACCOUNT forgot passwor…" at bounding box center [538, 421] width 1077 height 842
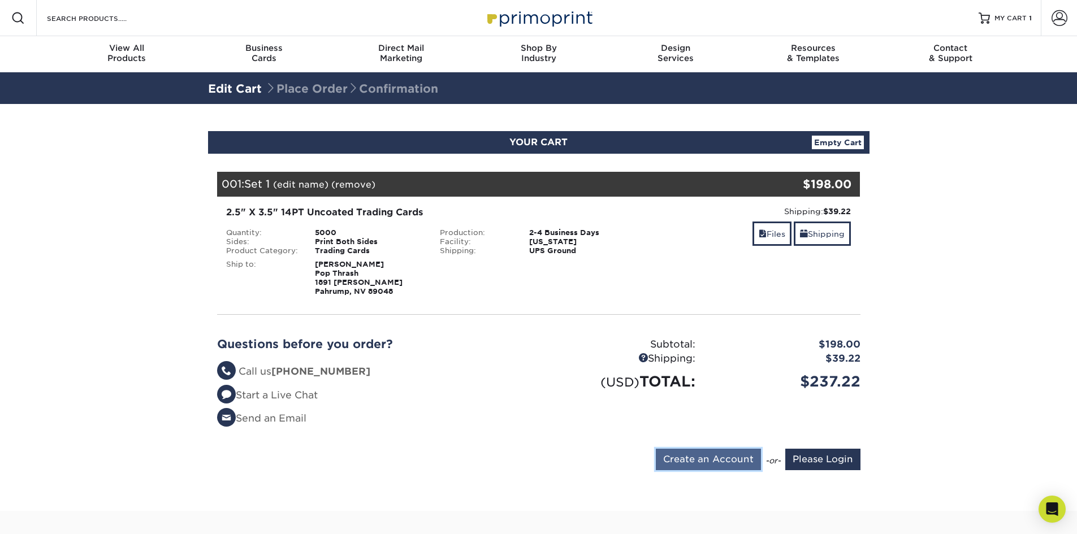
click at [703, 456] on input "Create an Account" at bounding box center [708, 459] width 105 height 21
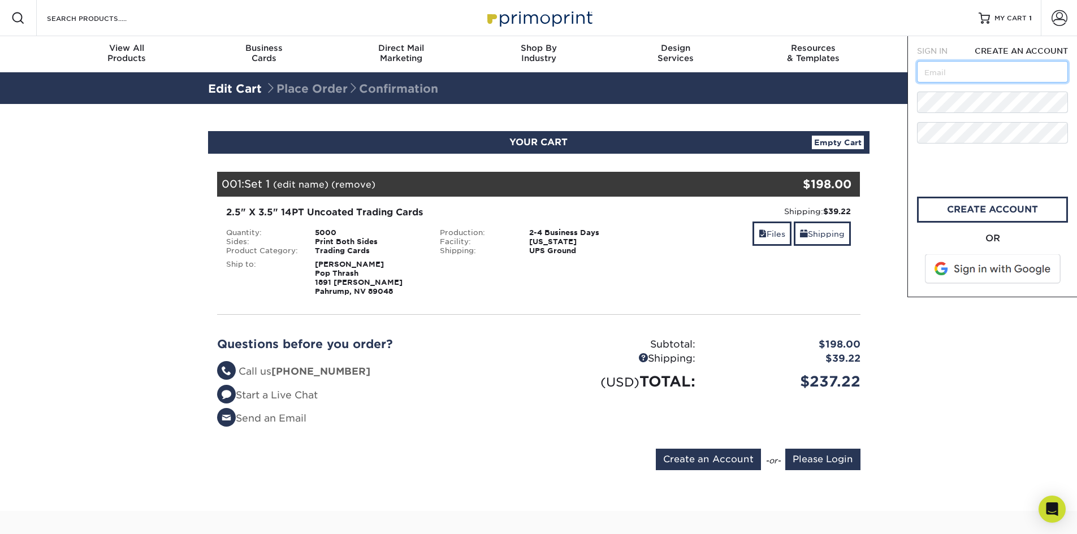
click at [938, 69] on input "text" at bounding box center [992, 71] width 151 height 21
type input "POPthrash@gmail.com"
click at [1029, 211] on link "create account" at bounding box center [992, 210] width 151 height 26
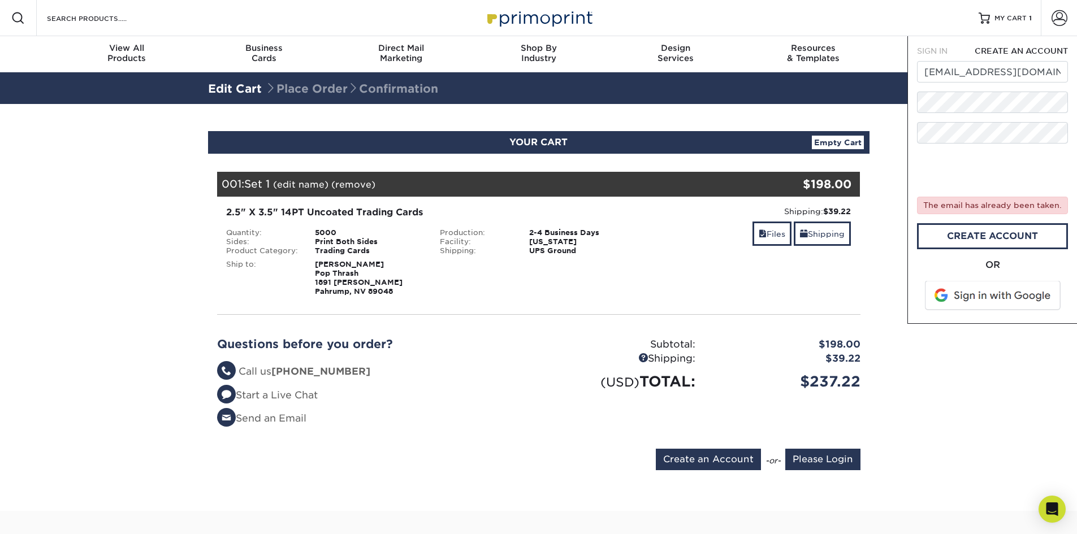
click at [947, 380] on section "YOUR CART Empty Cart Your Cart is Empty Account Login Create Account Contact Us…" at bounding box center [538, 307] width 1077 height 407
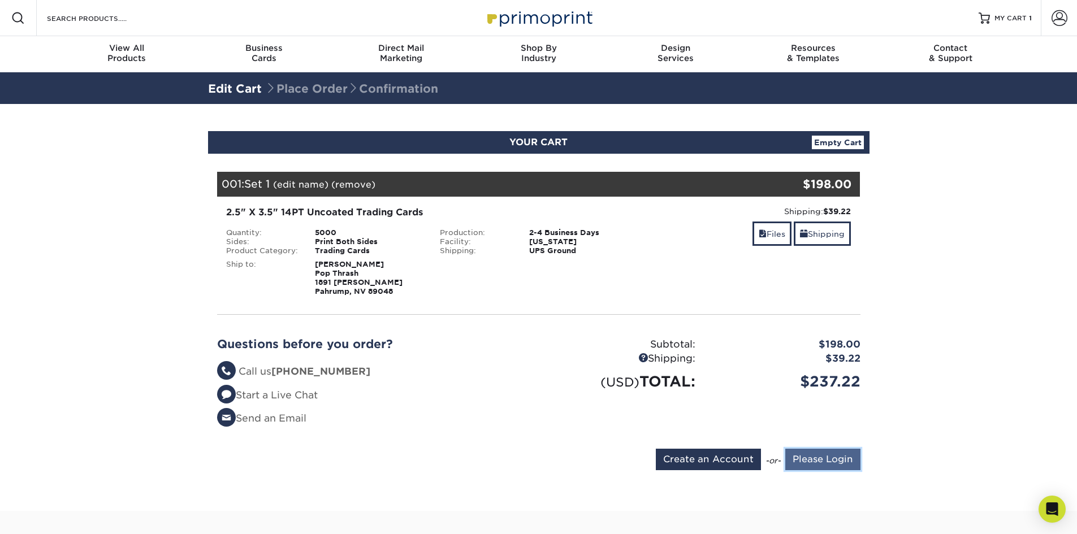
click at [825, 454] on input "Please Login" at bounding box center [822, 459] width 75 height 21
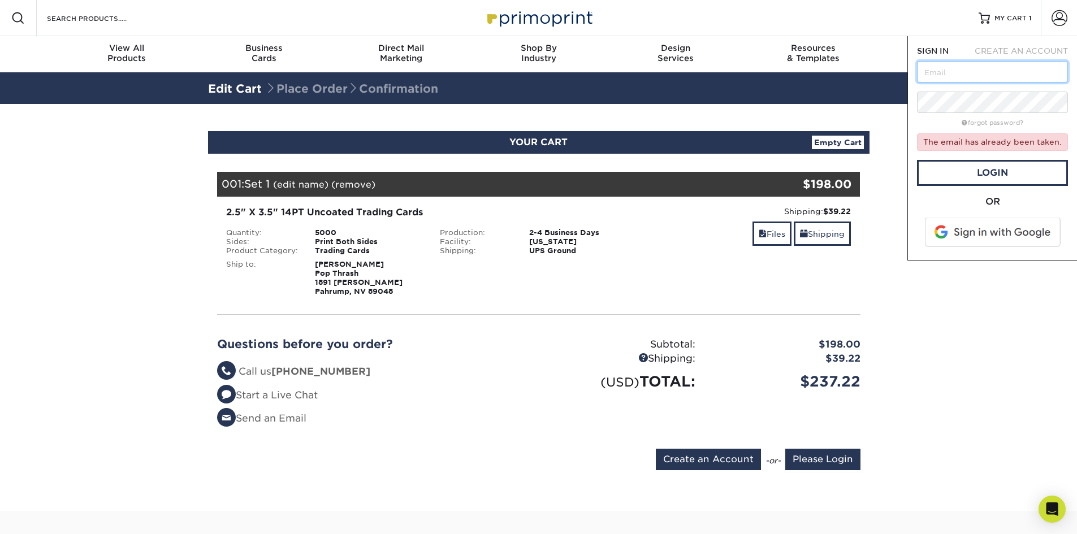
click at [960, 76] on input "text" at bounding box center [992, 71] width 151 height 21
type input "POPthrash@gmail.com"
click at [991, 173] on link "Login" at bounding box center [992, 173] width 151 height 26
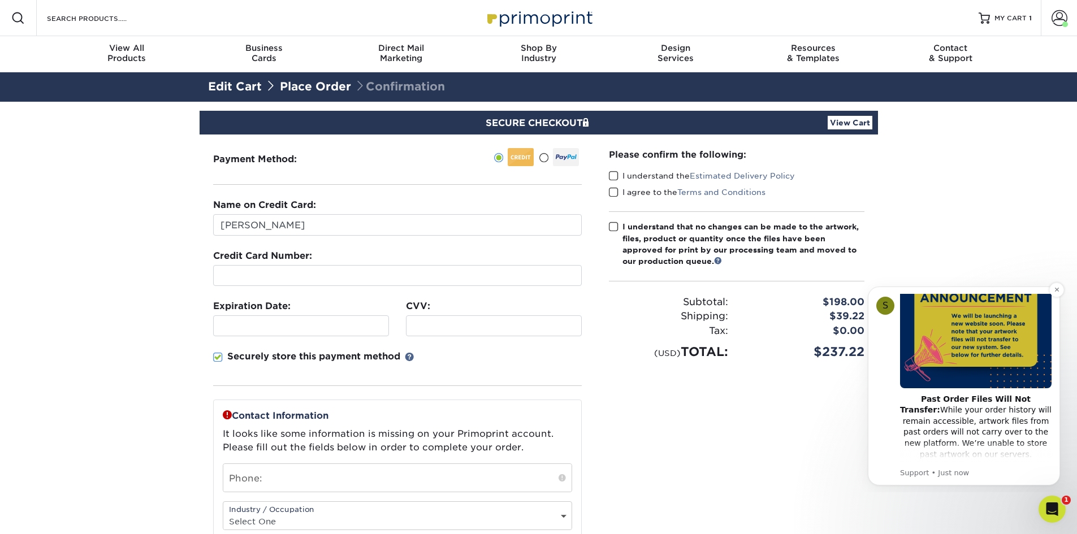
scroll to position [113, 0]
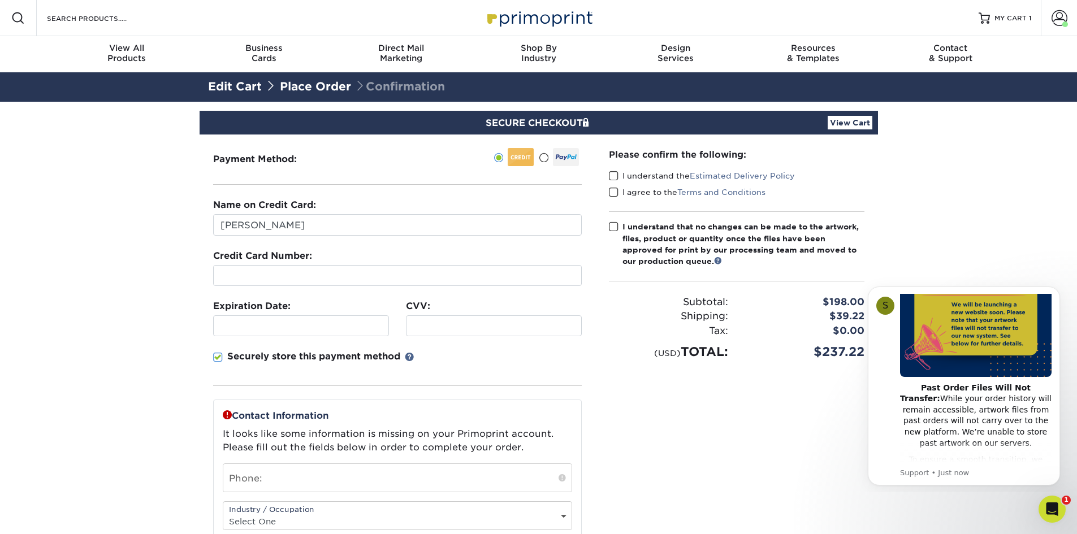
click at [977, 239] on section "SECURE CHECKOUT View Cart Payment Method: Name on Credit Card:" at bounding box center [538, 412] width 1077 height 621
click at [612, 174] on span at bounding box center [614, 176] width 10 height 11
click at [0, 0] on input "I understand the Estimated Delivery Policy" at bounding box center [0, 0] width 0 height 0
click at [609, 194] on span at bounding box center [614, 192] width 10 height 11
click at [0, 0] on input "I agree to the Terms and Conditions" at bounding box center [0, 0] width 0 height 0
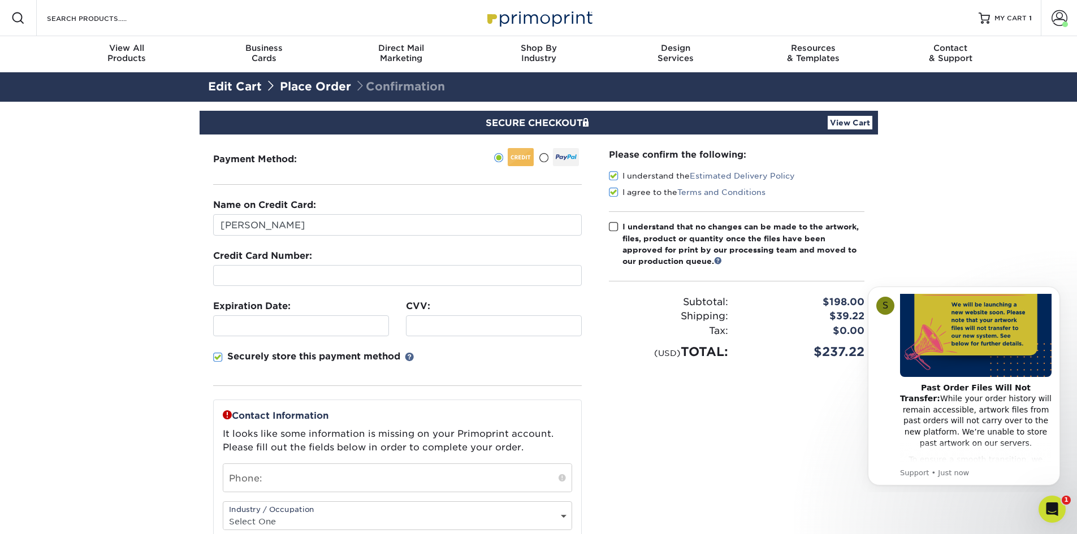
click at [614, 227] on span at bounding box center [614, 227] width 10 height 11
click at [0, 0] on input "I understand that no changes can be made to the artwork, files, product or quan…" at bounding box center [0, 0] width 0 height 0
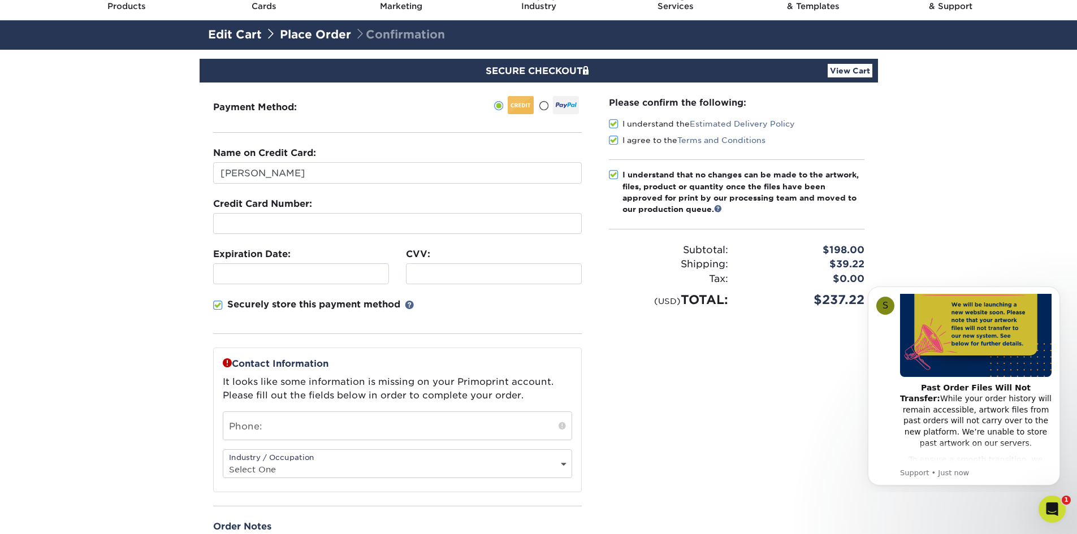
scroll to position [57, 0]
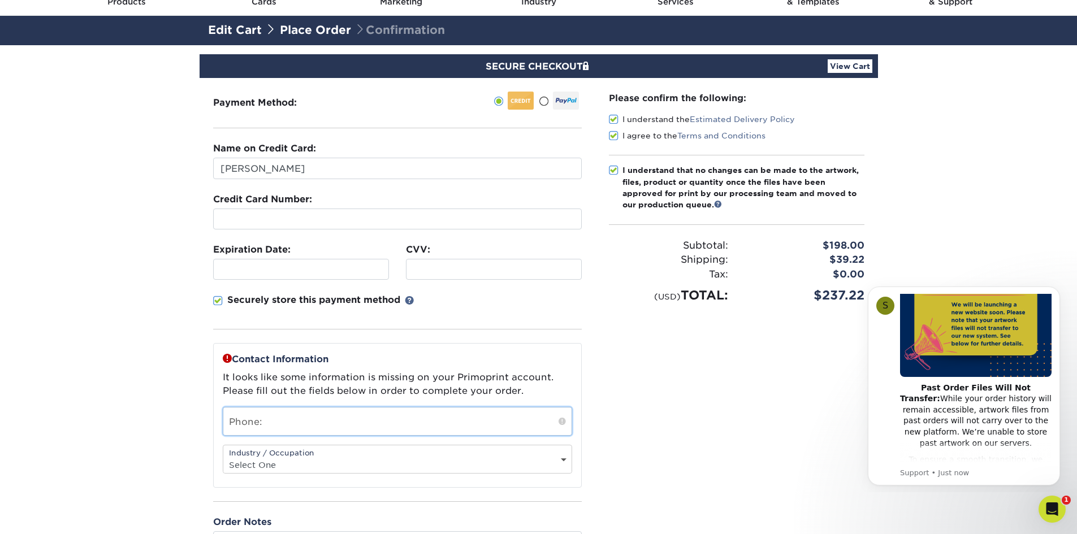
click at [374, 421] on input "text" at bounding box center [397, 422] width 348 height 28
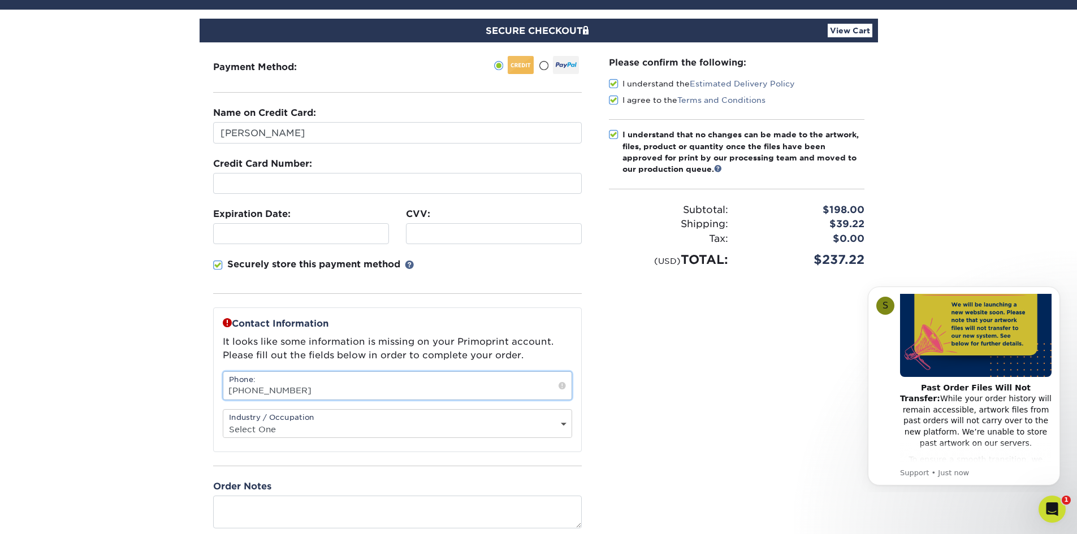
scroll to position [170, 0]
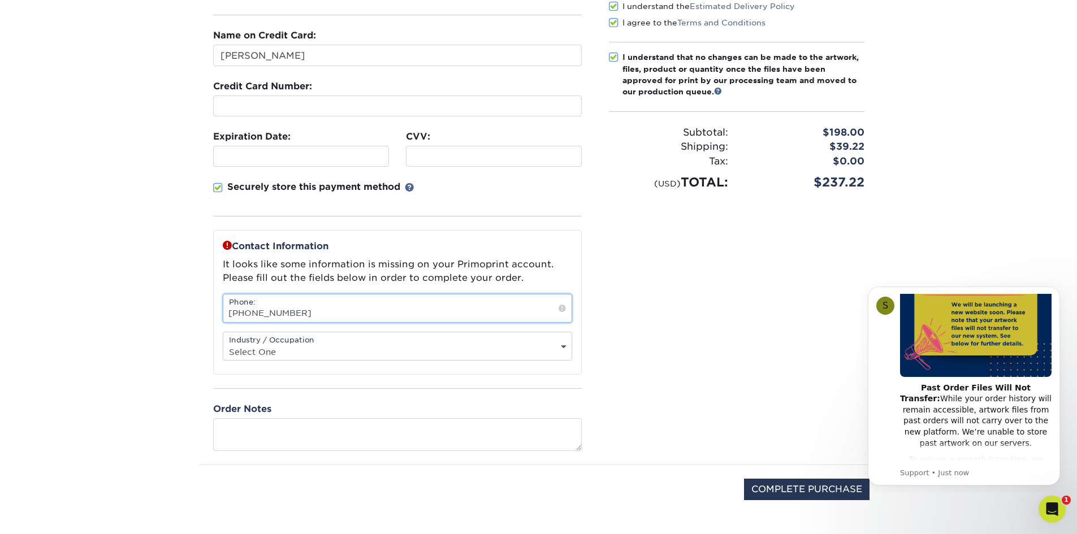
type input "[PHONE_NUMBER]"
click at [339, 349] on select "Select One Administrative Executive Human Resources Construction Education Ente…" at bounding box center [397, 352] width 348 height 16
select select "7"
click at [223, 344] on select "Select One Administrative Executive Human Resources Construction Education Ente…" at bounding box center [397, 352] width 348 height 16
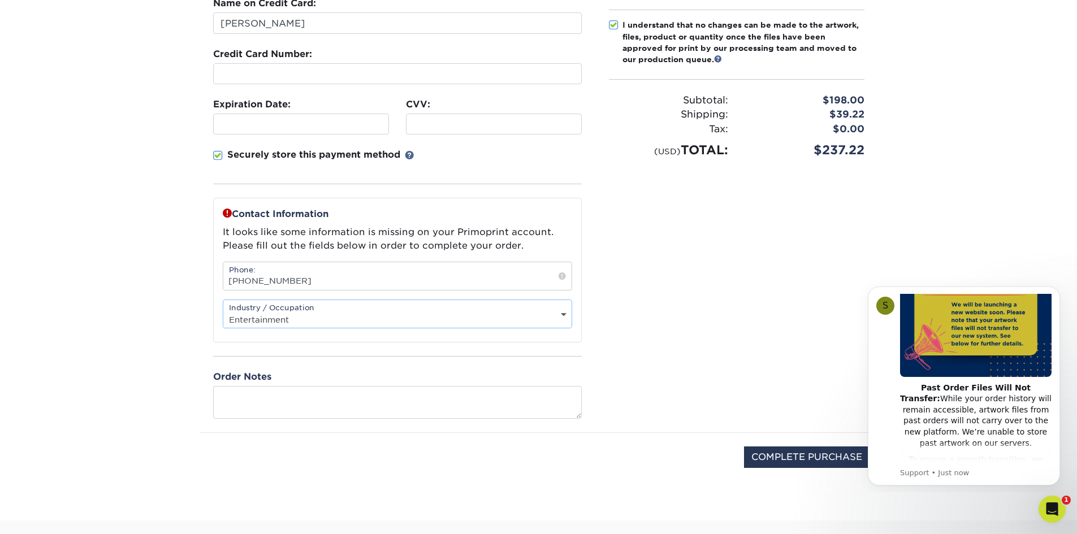
scroll to position [226, 0]
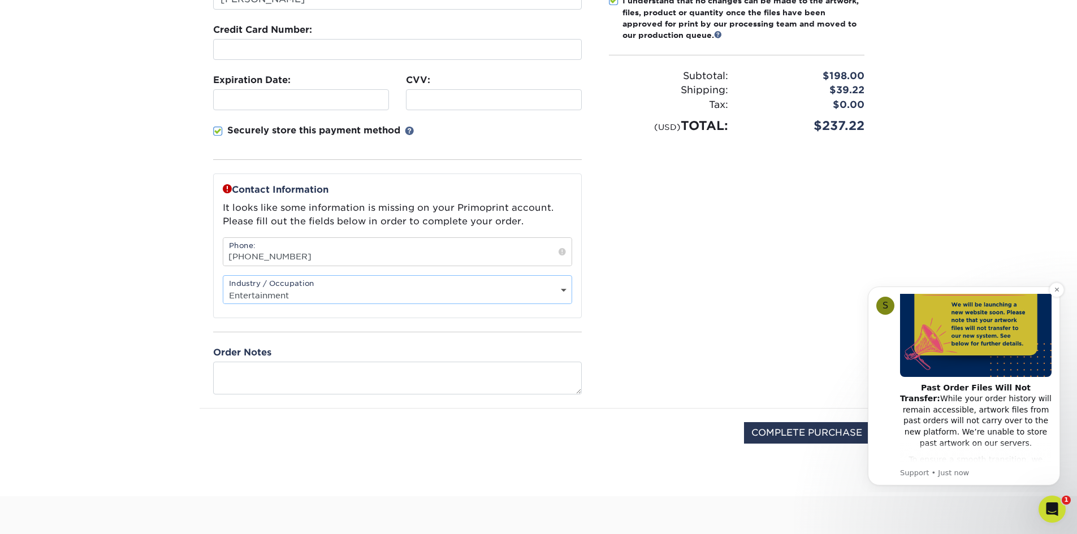
click at [883, 305] on div "S" at bounding box center [885, 306] width 18 height 18
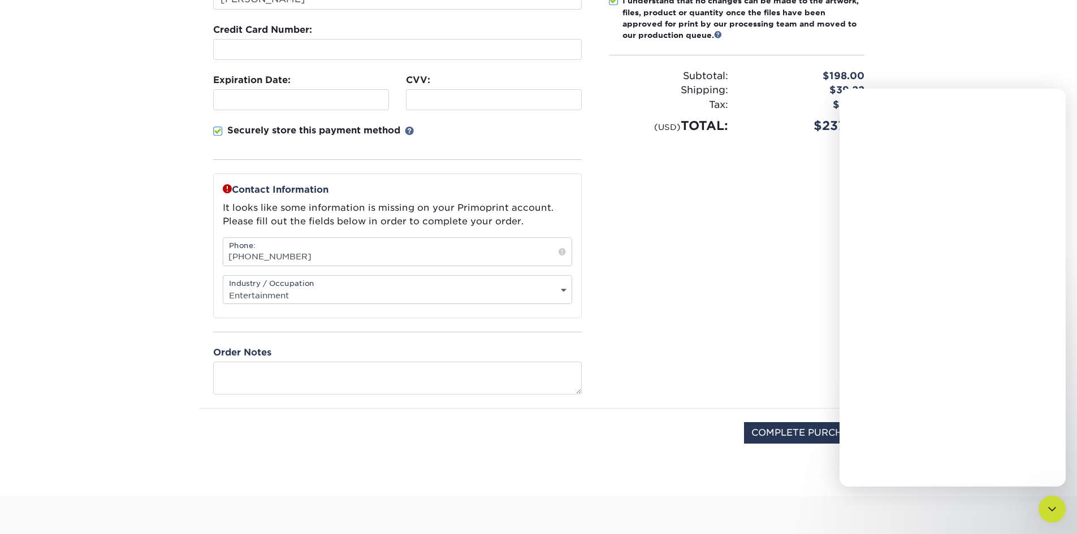
scroll to position [0, 0]
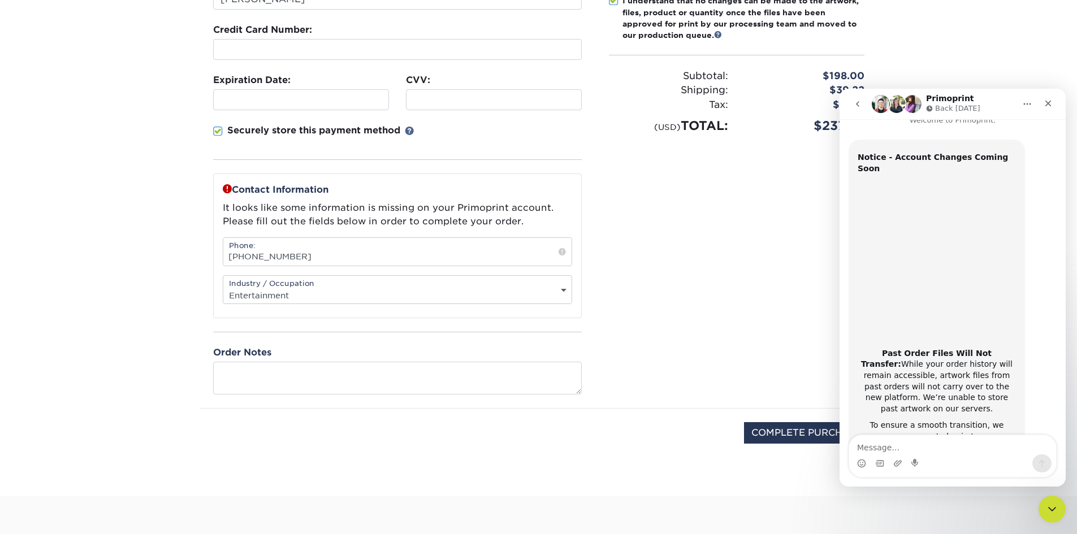
click at [812, 243] on div "Please confirm the following: I understand the Estimated Delivery Policy I agre…" at bounding box center [736, 158] width 283 height 500
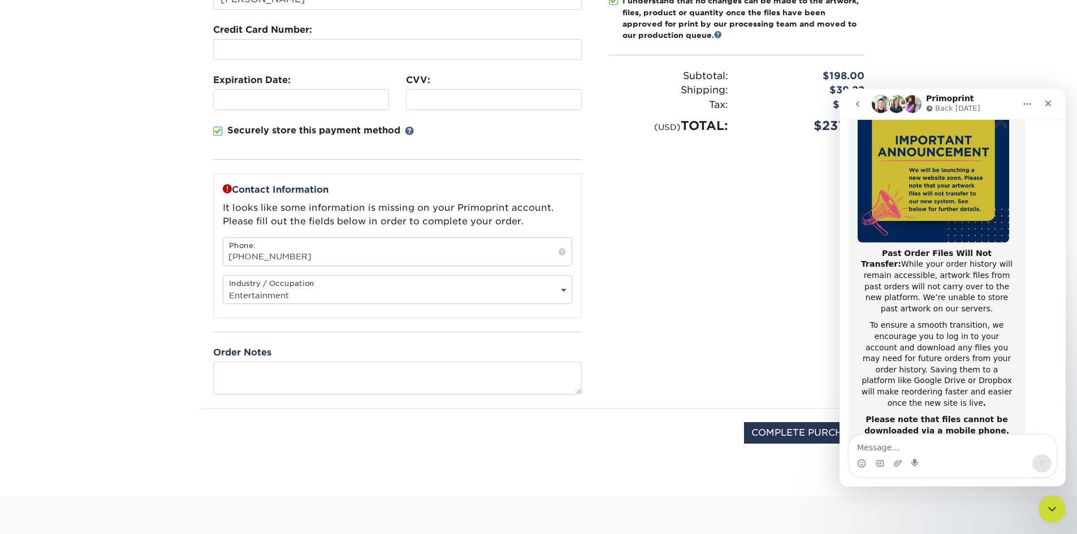
scroll to position [179, 0]
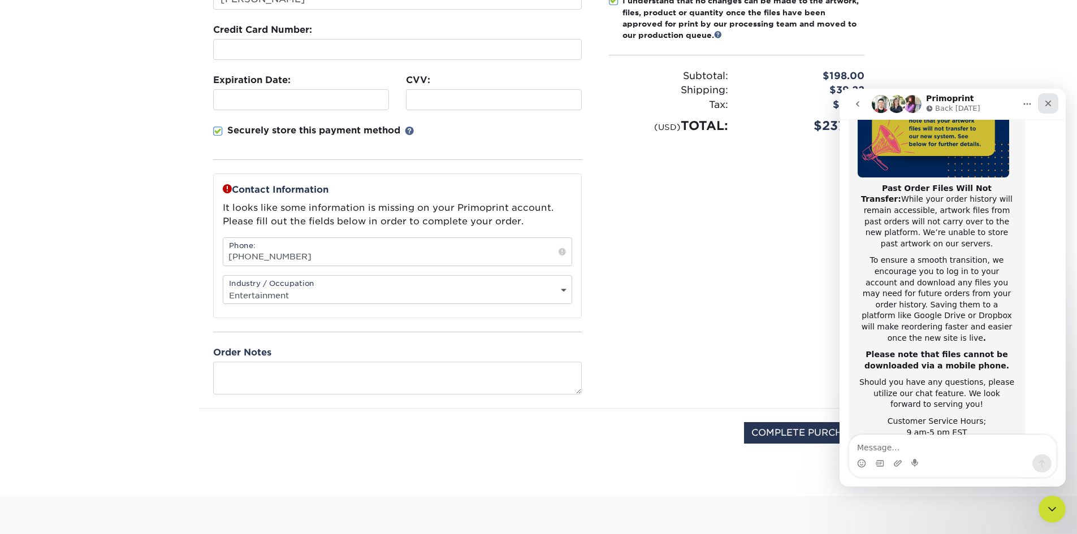
click at [1051, 101] on icon "Close" at bounding box center [1048, 104] width 6 height 6
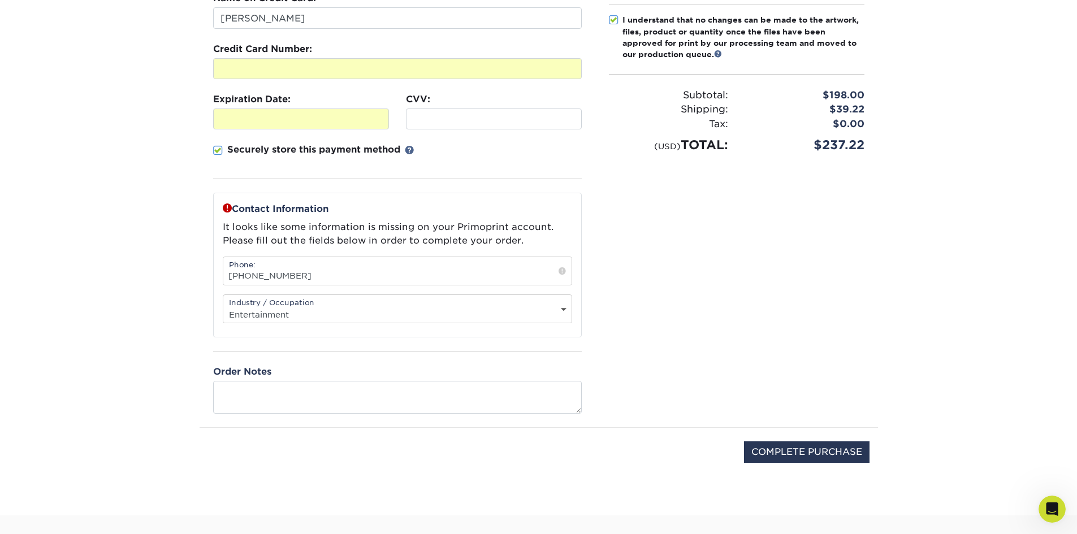
scroll to position [226, 0]
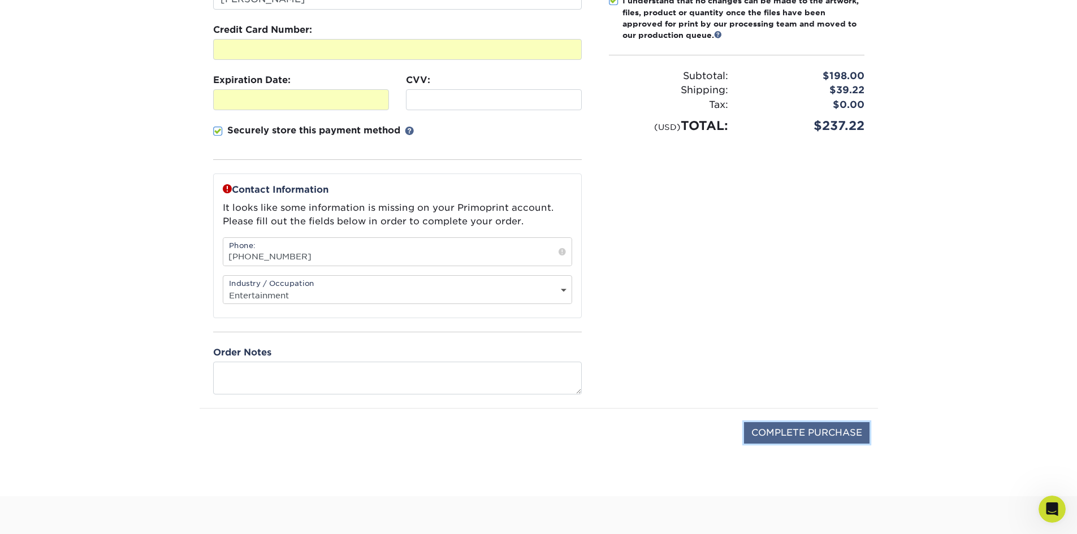
click at [793, 430] on input "COMPLETE PURCHASE" at bounding box center [806, 432] width 125 height 21
type input "PROCESSING, PLEASE WAIT..."
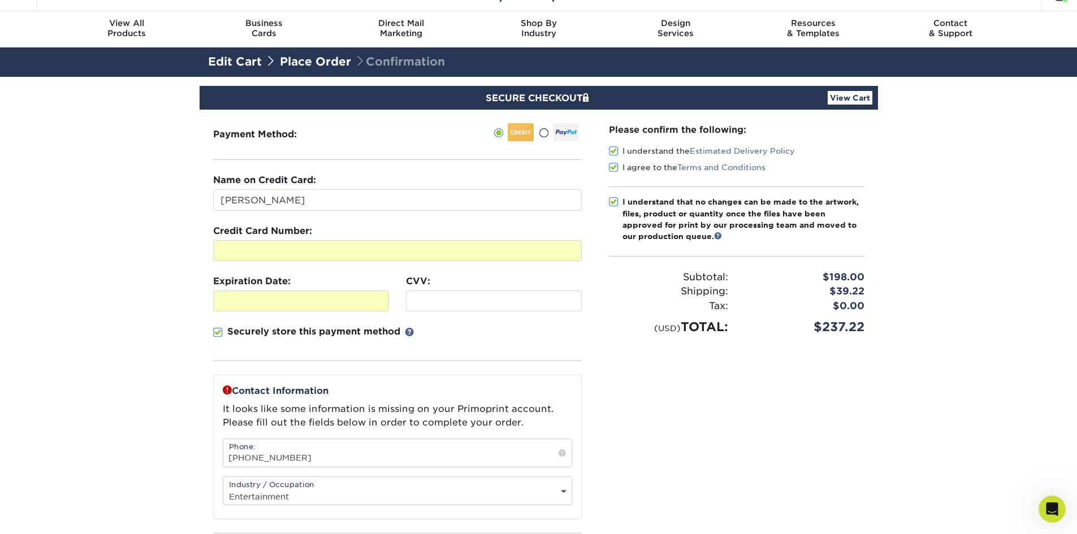
scroll to position [0, 0]
